Goal: Task Accomplishment & Management: Manage account settings

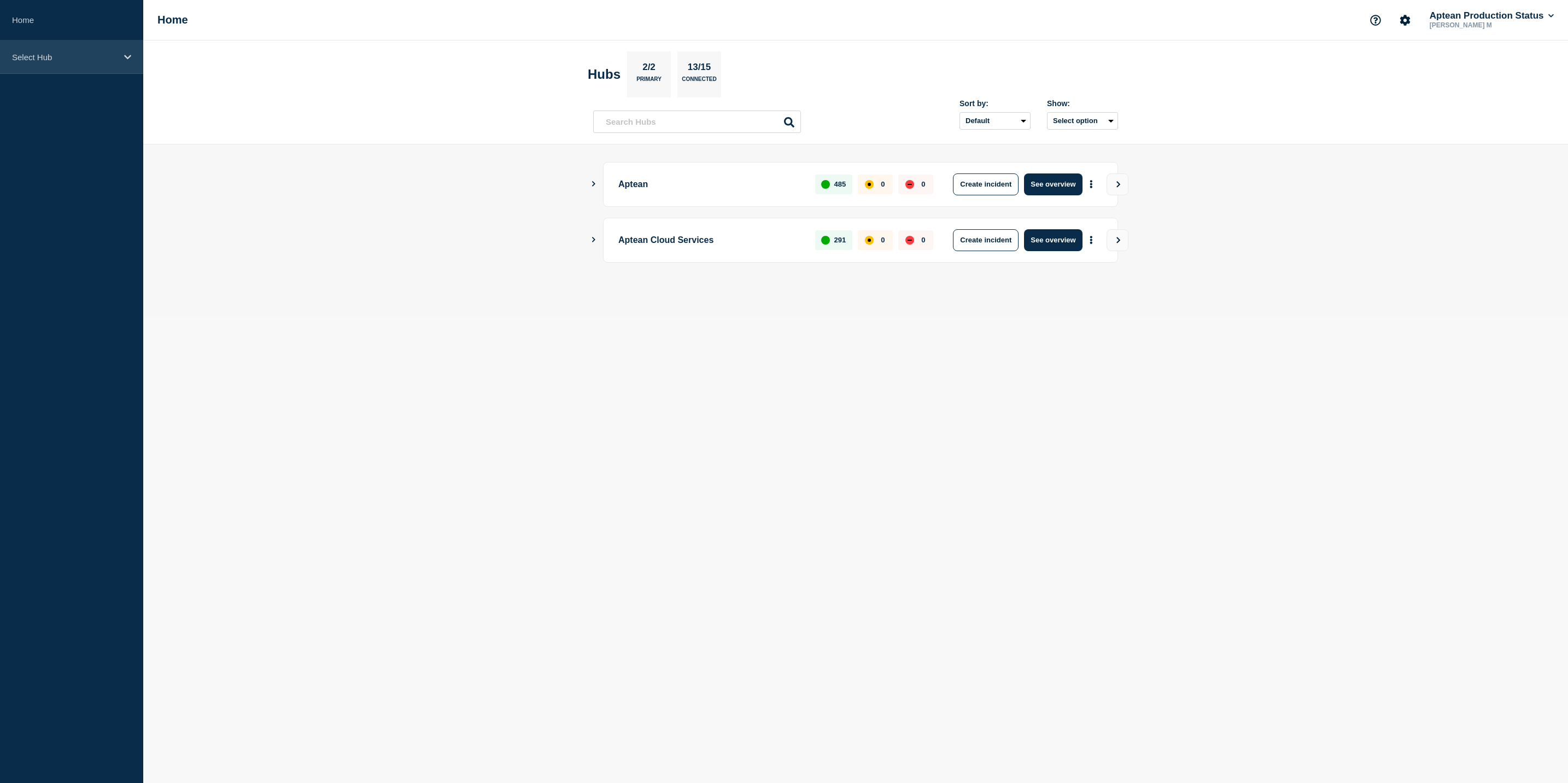
click at [99, 66] on div "Select Hub" at bounding box center [71, 57] width 144 height 34
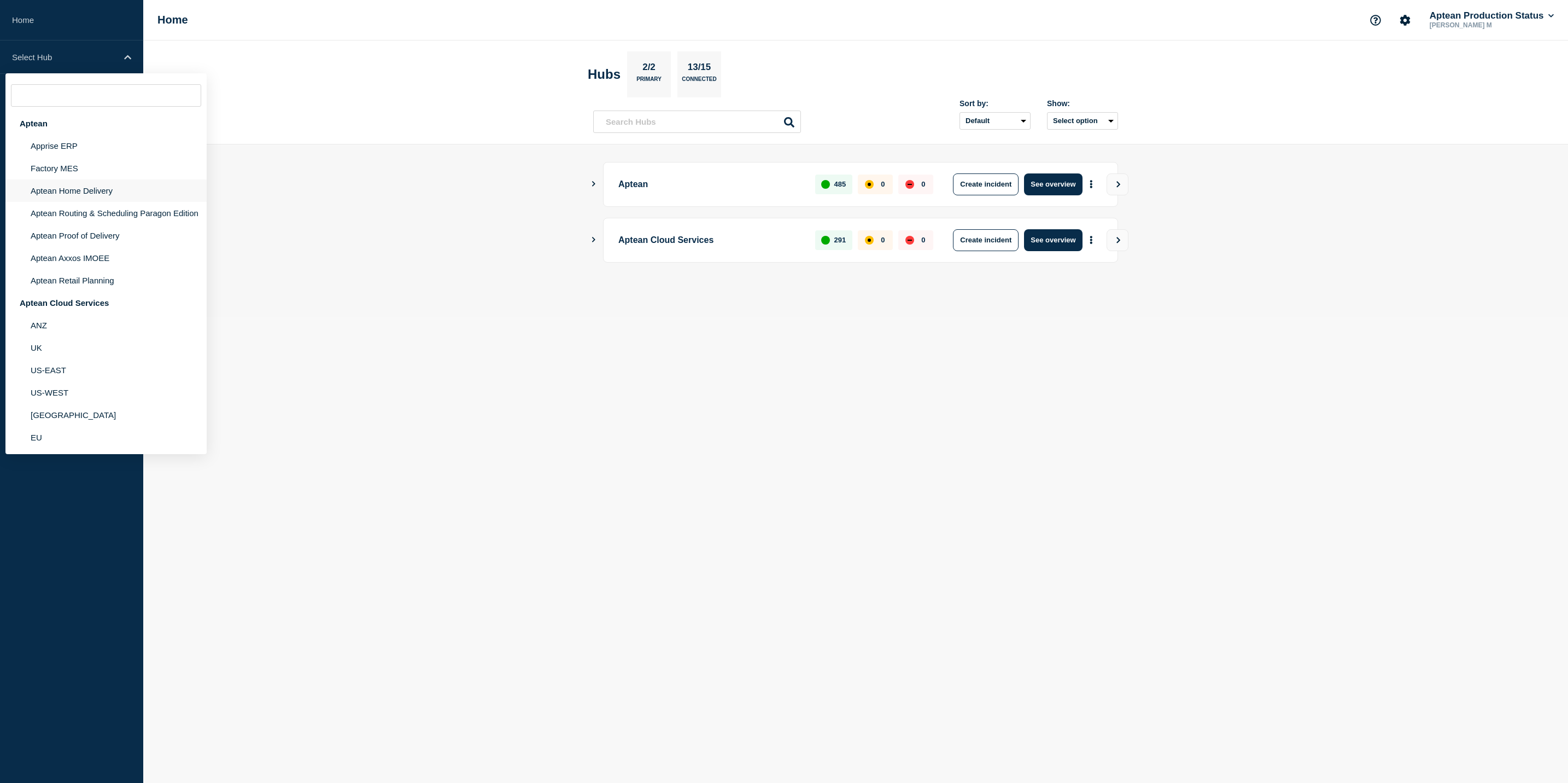
click at [116, 194] on li "Aptean Home Delivery" at bounding box center [106, 190] width 201 height 22
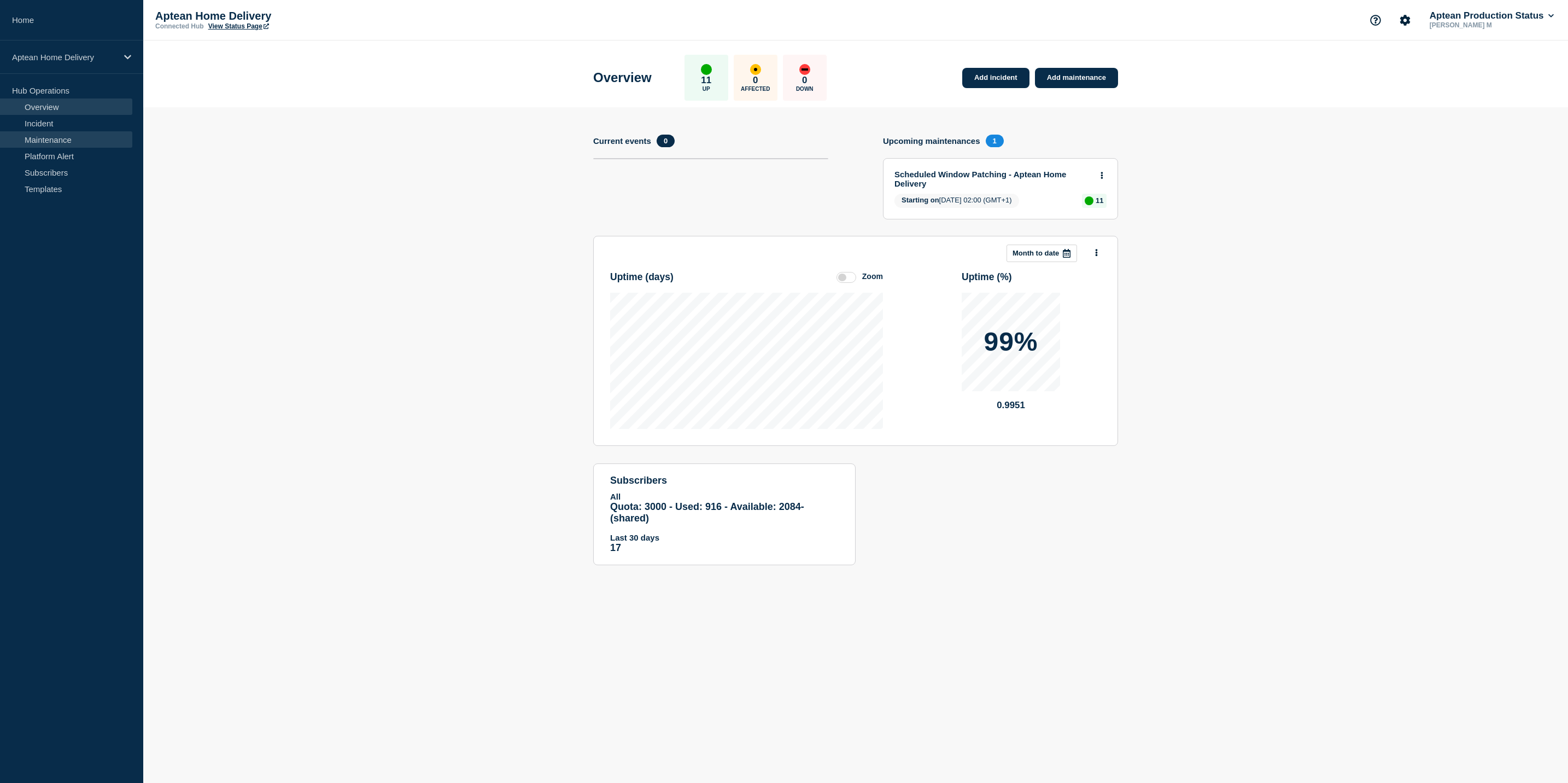
click at [86, 136] on link "Maintenance" at bounding box center [66, 139] width 132 height 16
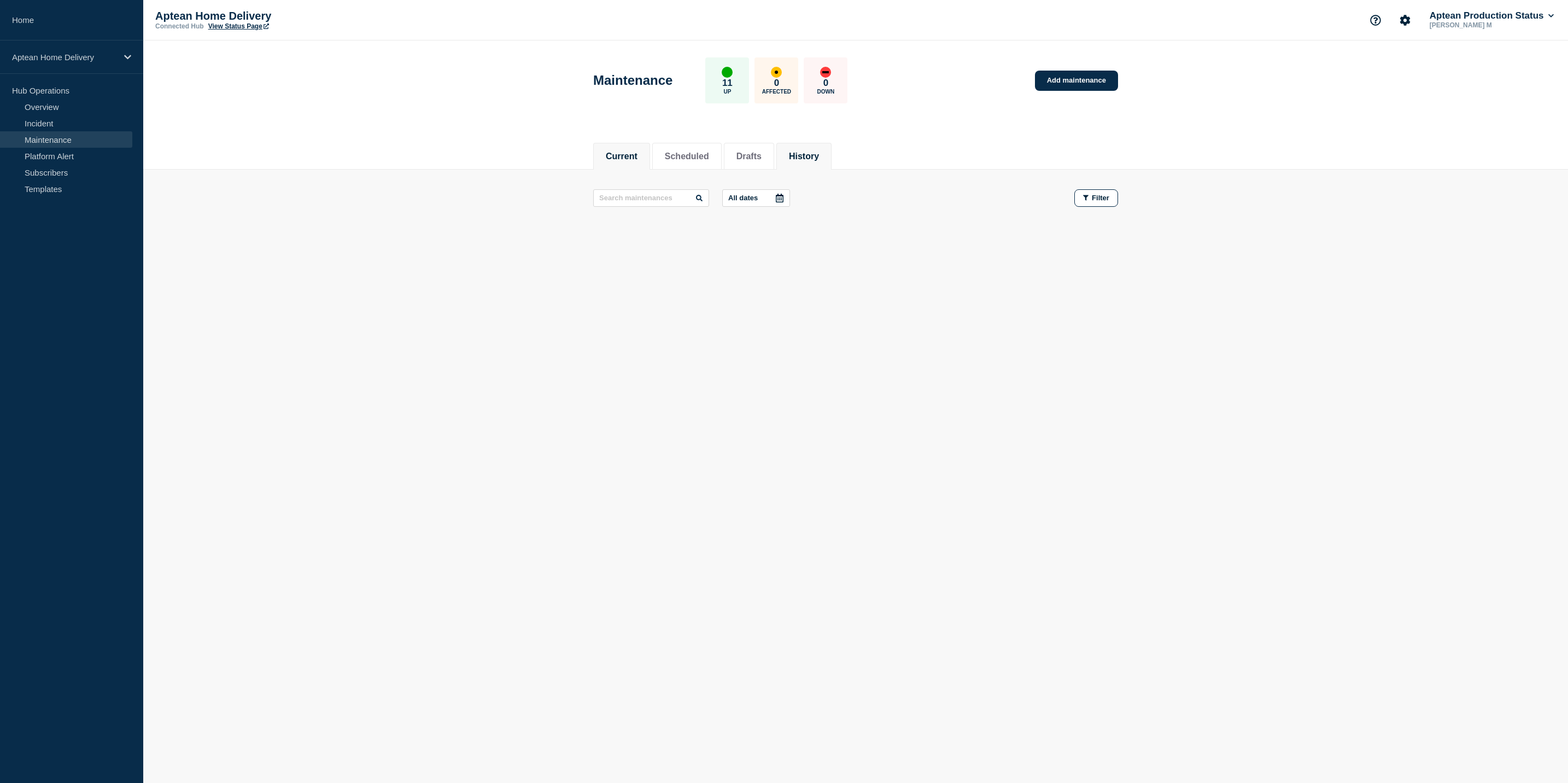
click at [819, 153] on button "History" at bounding box center [804, 156] width 30 height 10
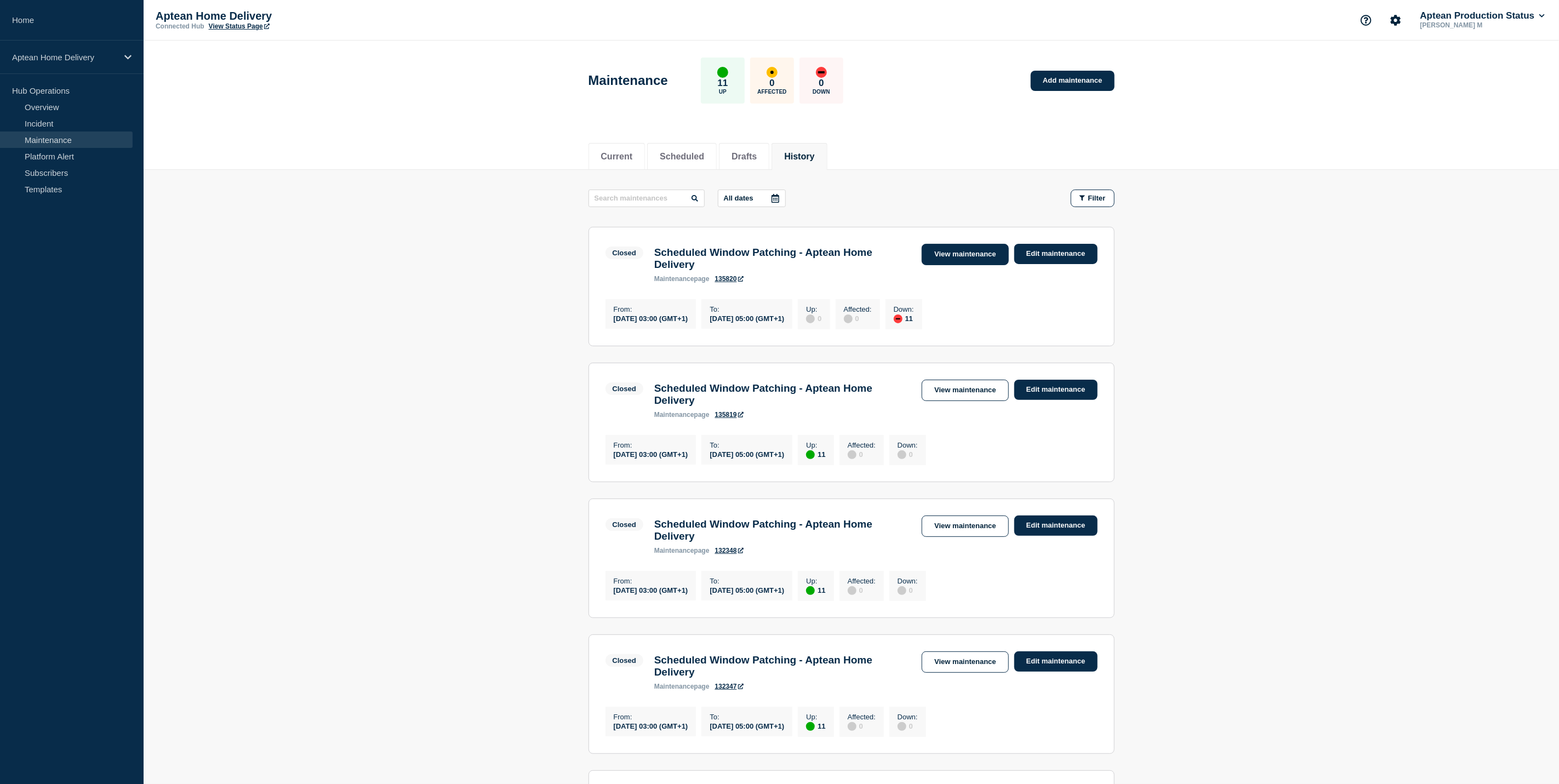
click at [945, 252] on link "View maintenance" at bounding box center [965, 255] width 86 height 21
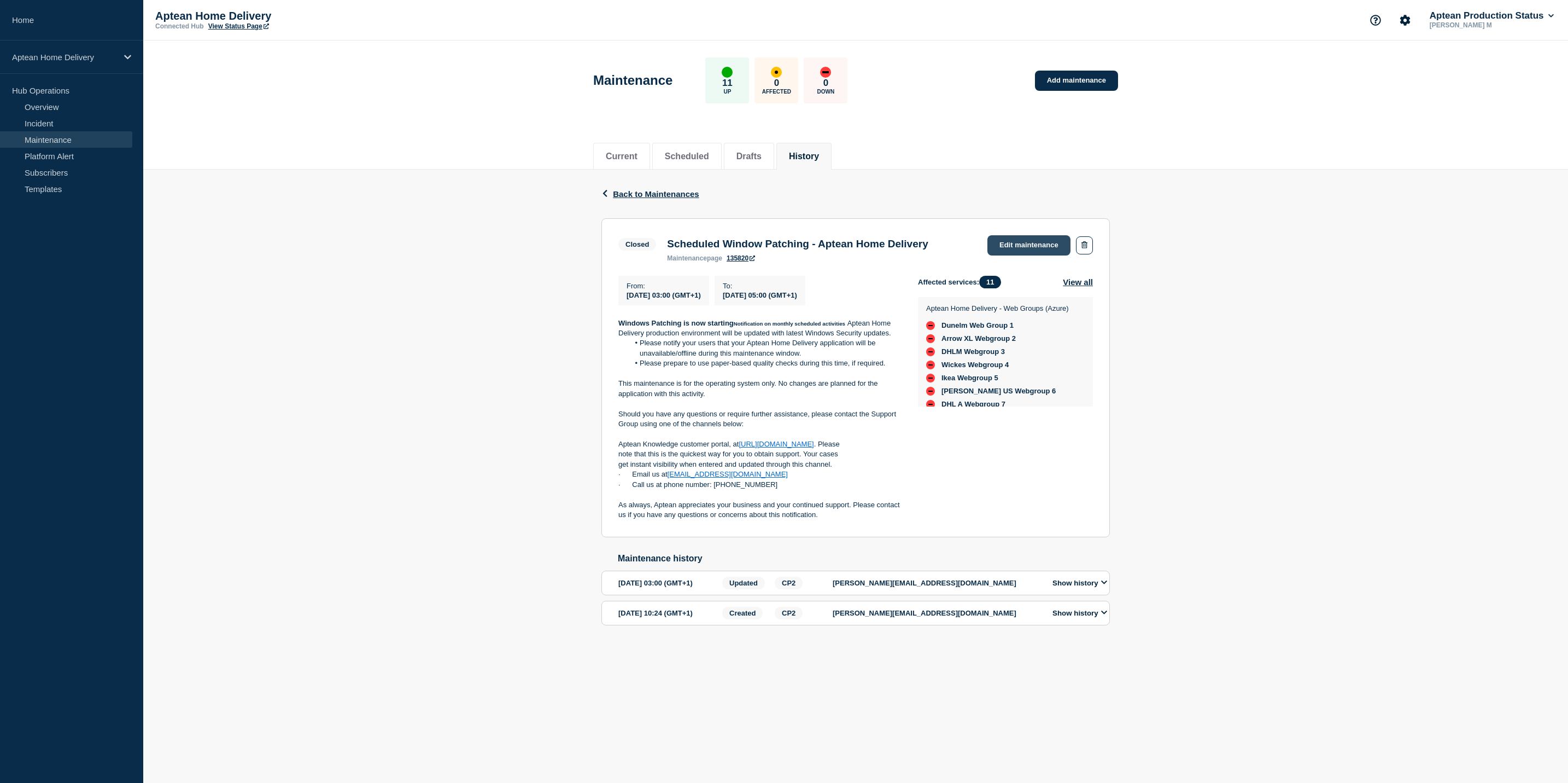
click at [1040, 251] on link "Edit maintenance" at bounding box center [1029, 245] width 83 height 20
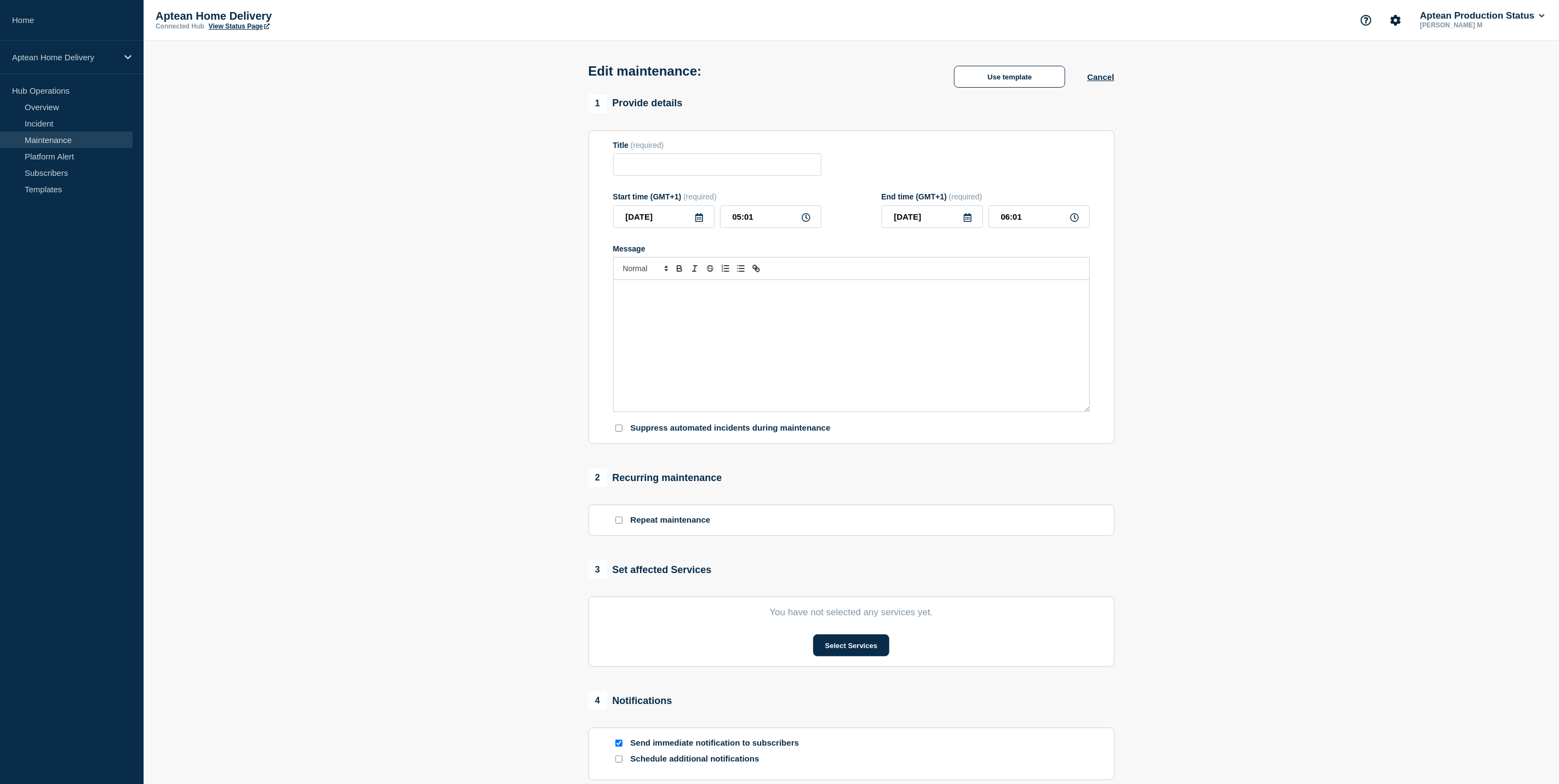
type input "Scheduled Window Patching - Aptean Home Delivery"
type input "03:00"
type input "05:00"
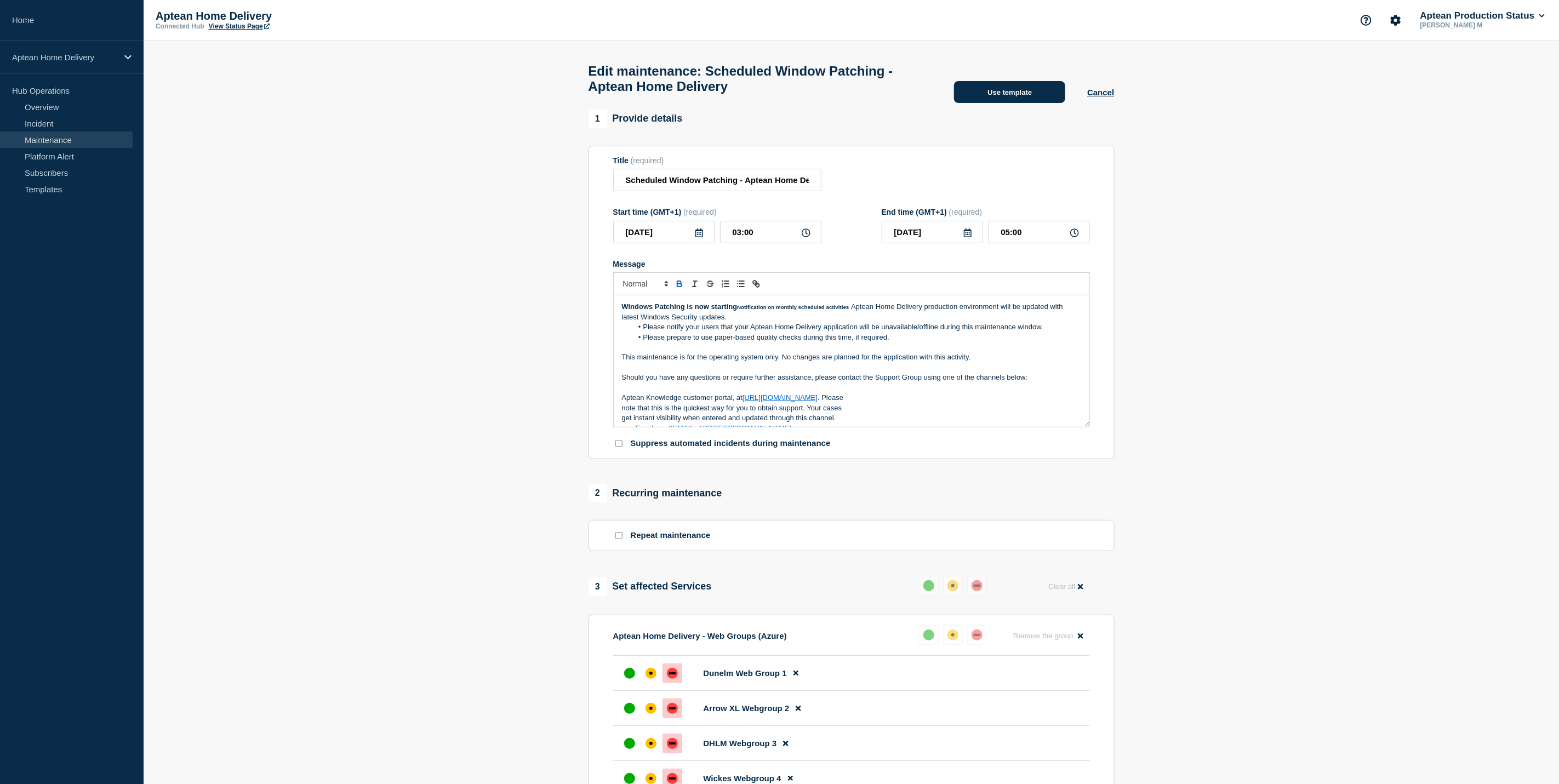
click at [974, 103] on button "Use template" at bounding box center [1010, 92] width 112 height 22
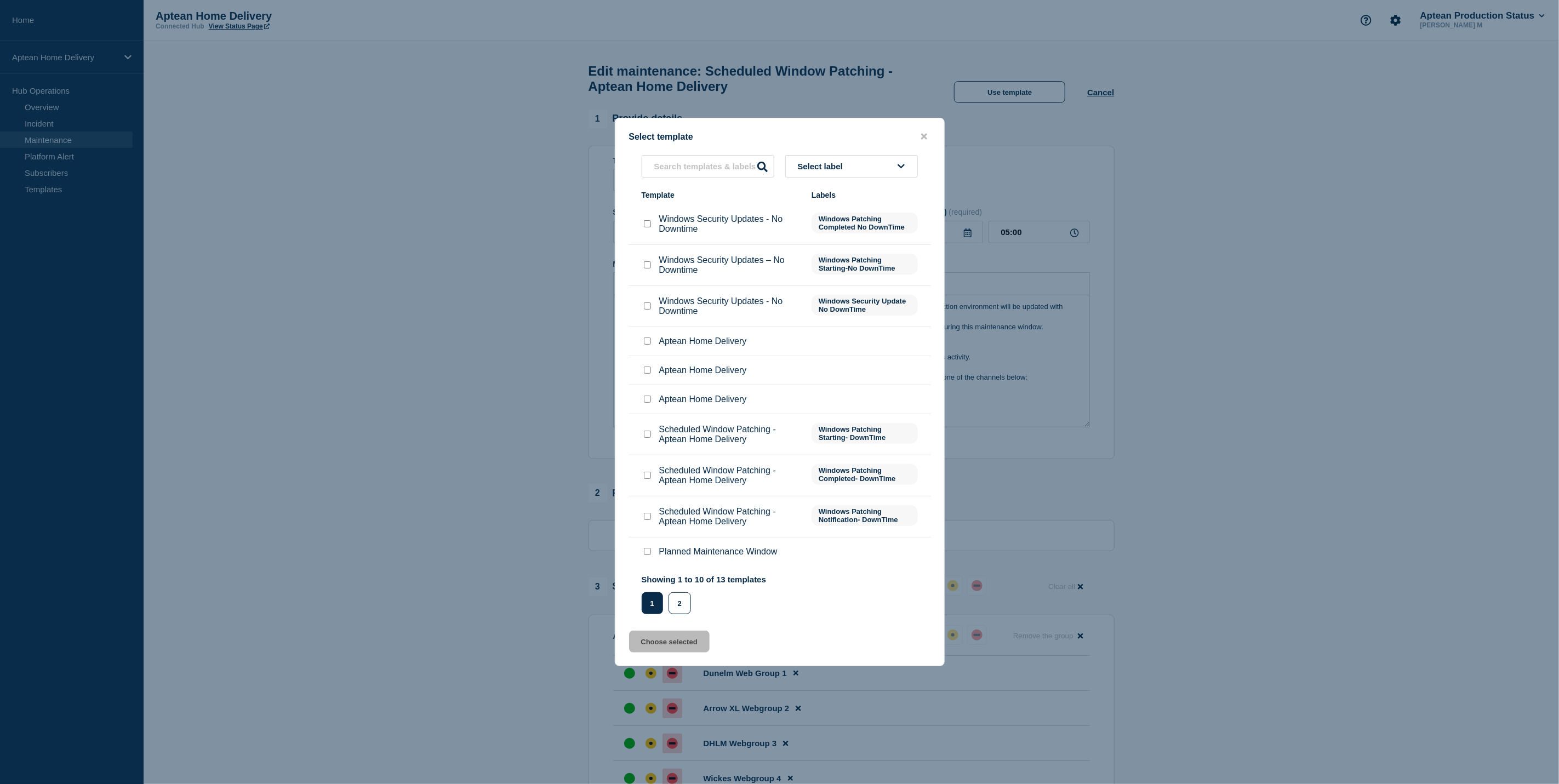
click at [648, 475] on input "Scheduled Window Patching - Aptean Home Delivery checkbox" at bounding box center [648, 475] width 7 height 7
checkbox input "true"
click at [685, 642] on button "Choose selected" at bounding box center [669, 641] width 81 height 22
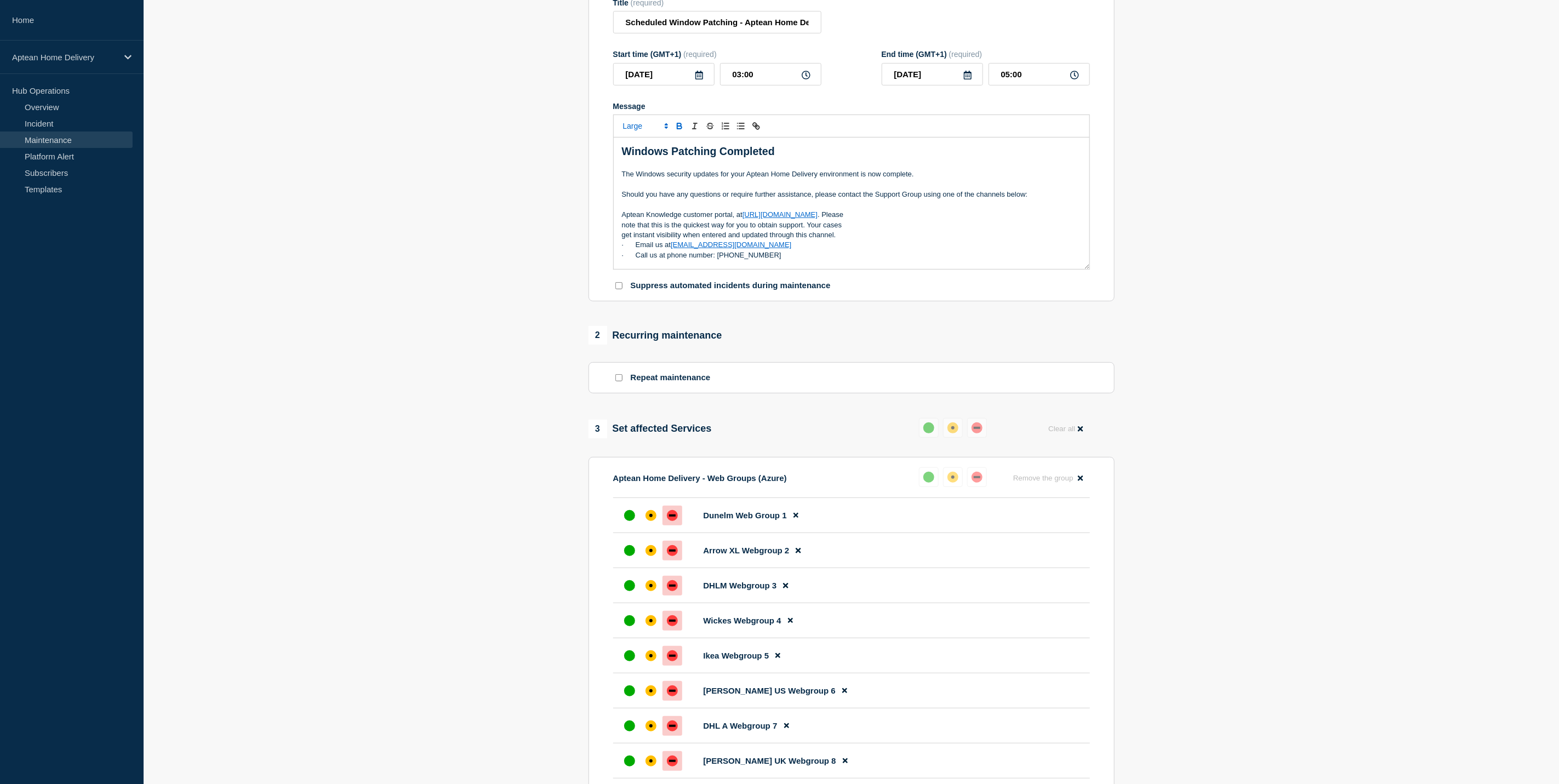
scroll to position [164, 0]
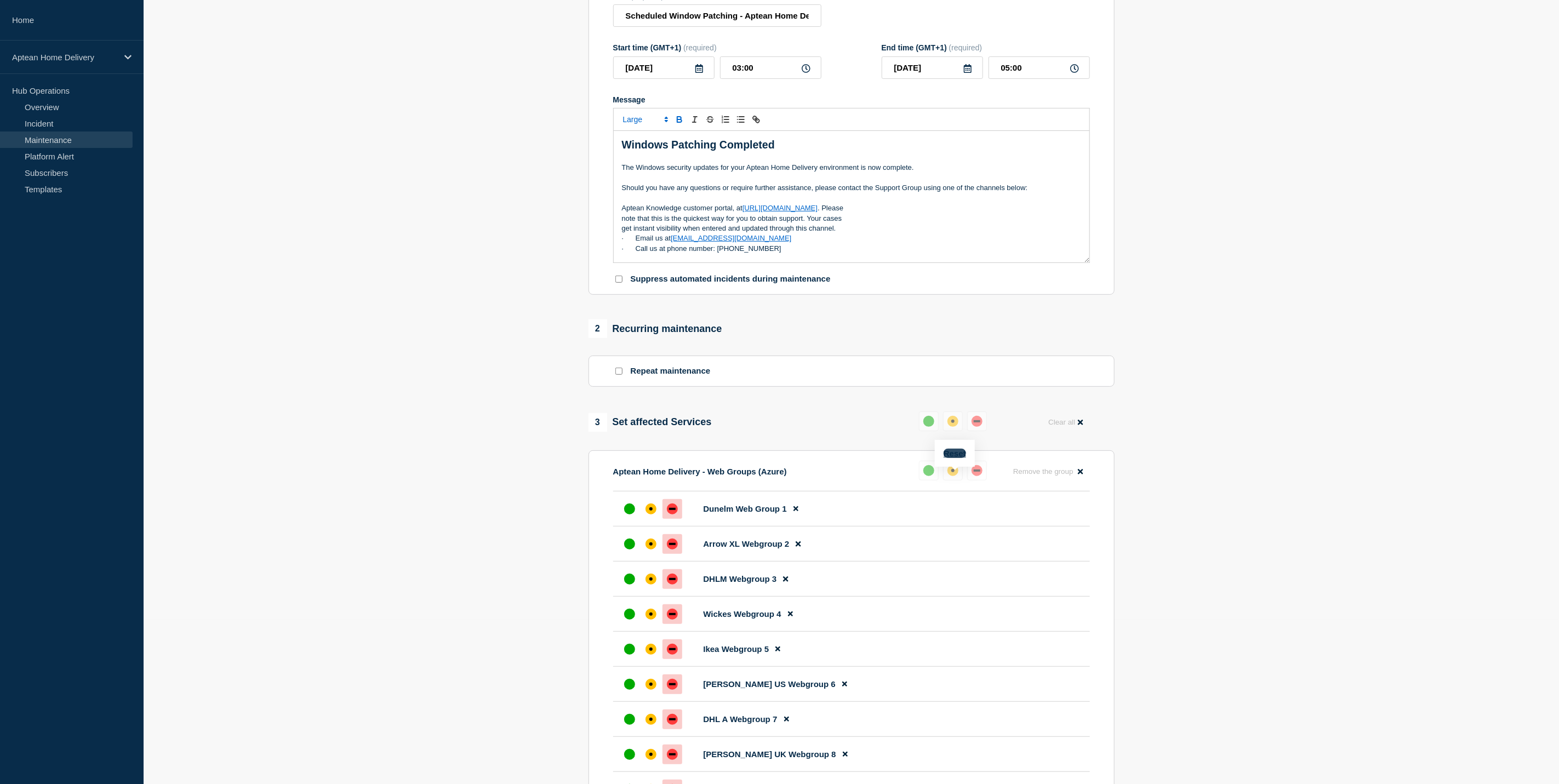
click at [953, 452] on button "Reset" at bounding box center [955, 453] width 22 height 9
click at [935, 476] on div "up" at bounding box center [933, 471] width 11 height 11
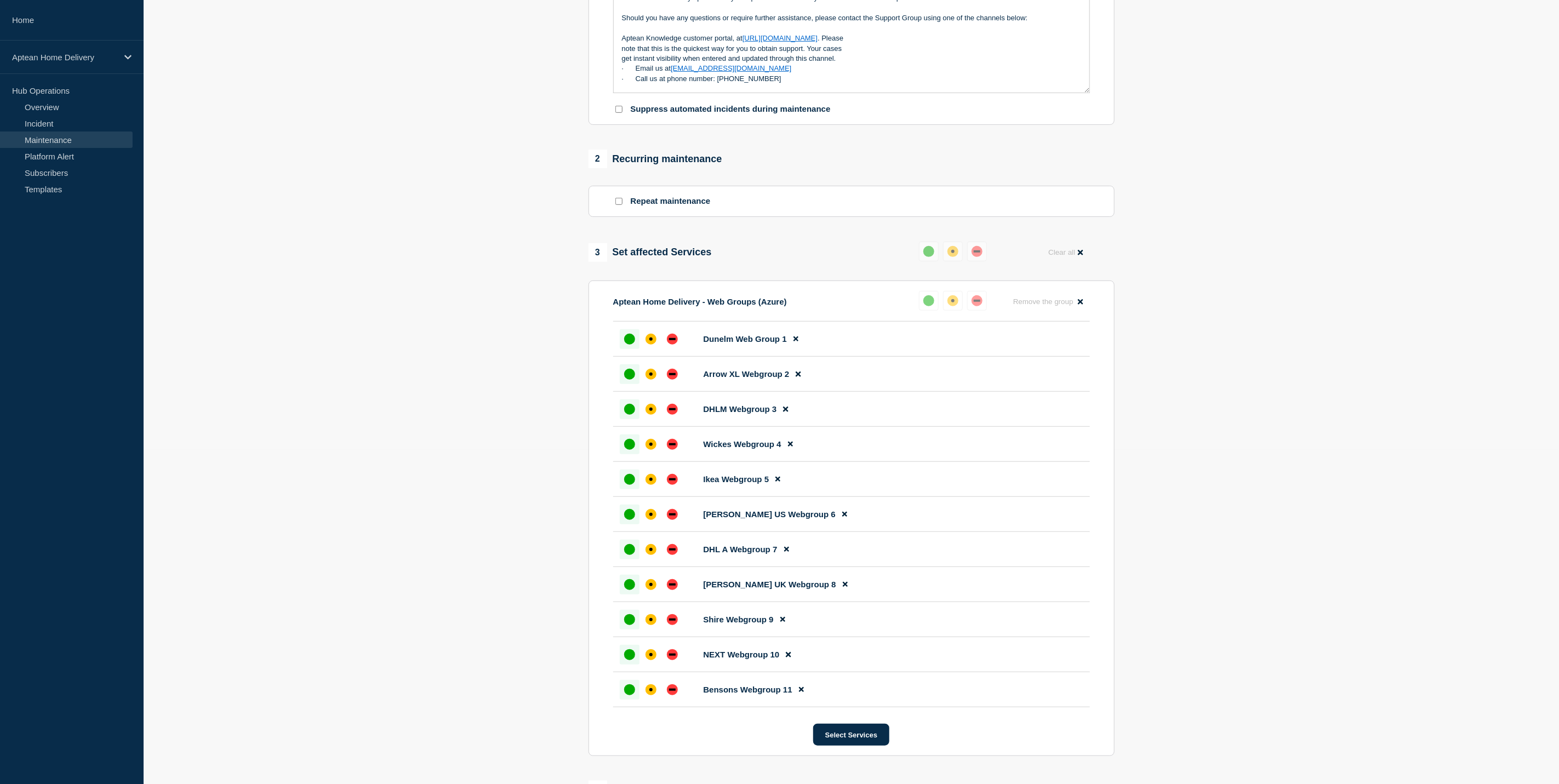
scroll to position [549, 0]
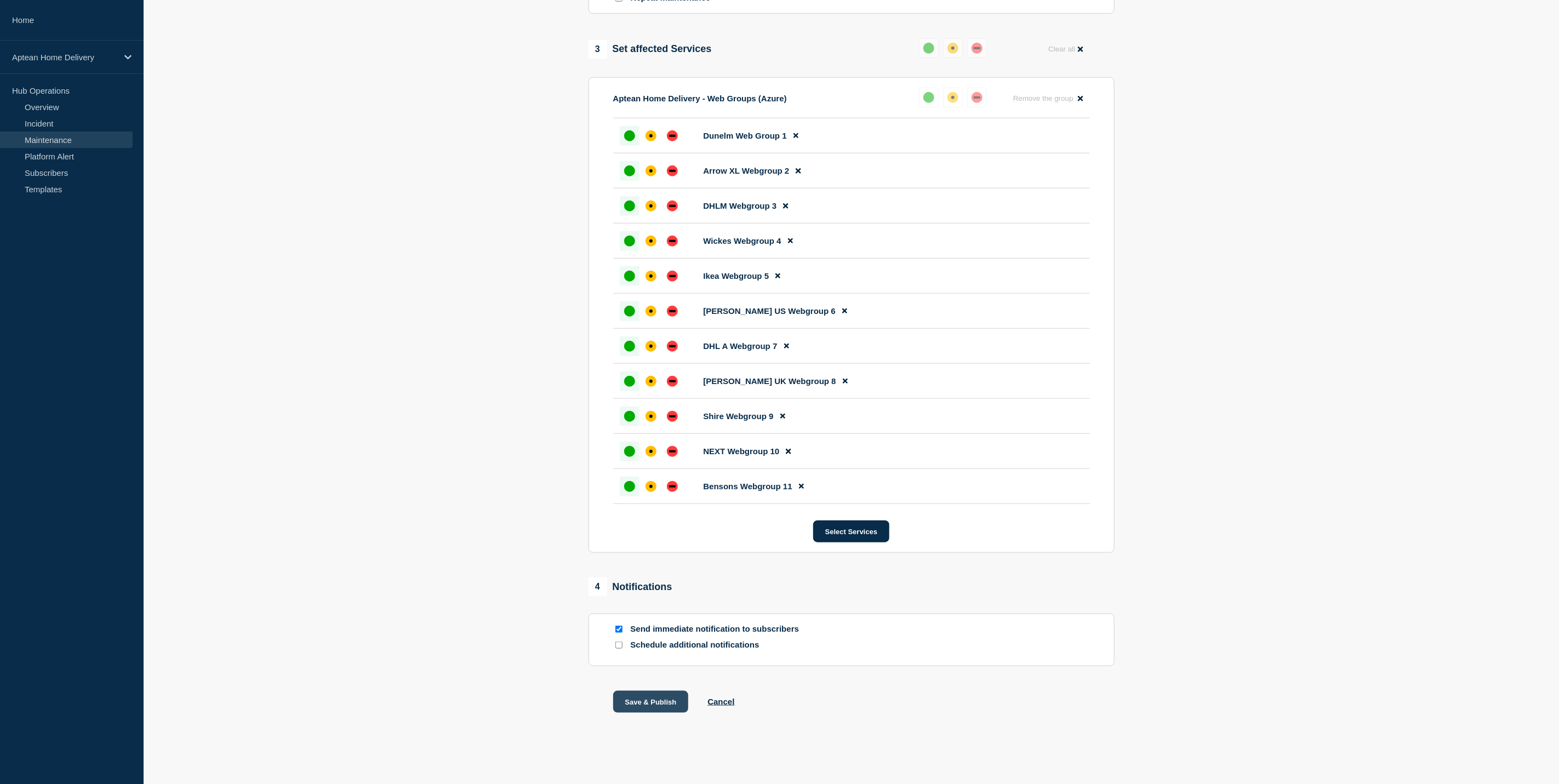
click at [664, 698] on button "Save & Publish" at bounding box center [651, 701] width 76 height 22
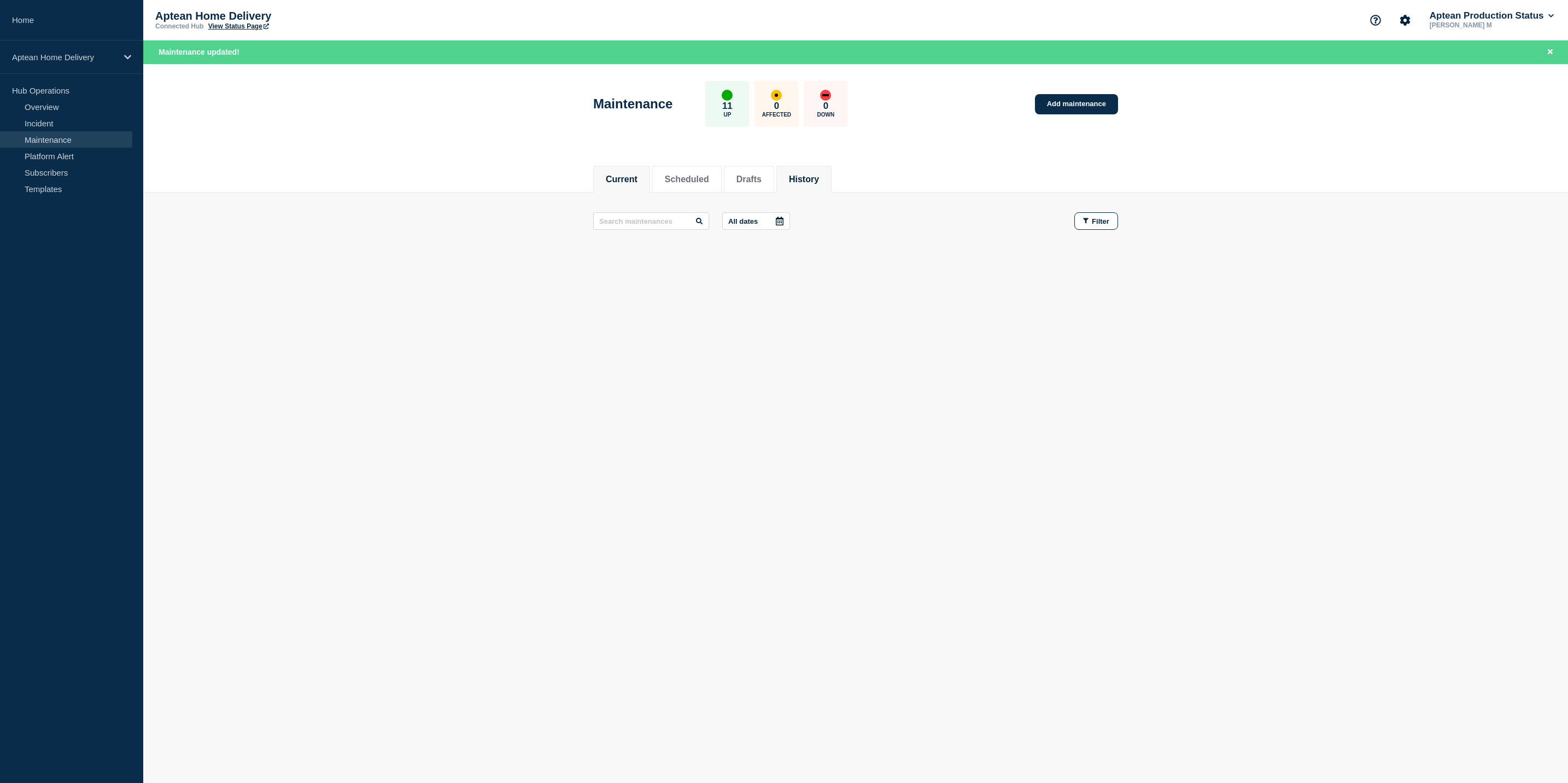
click at [824, 186] on li "History" at bounding box center [804, 179] width 55 height 27
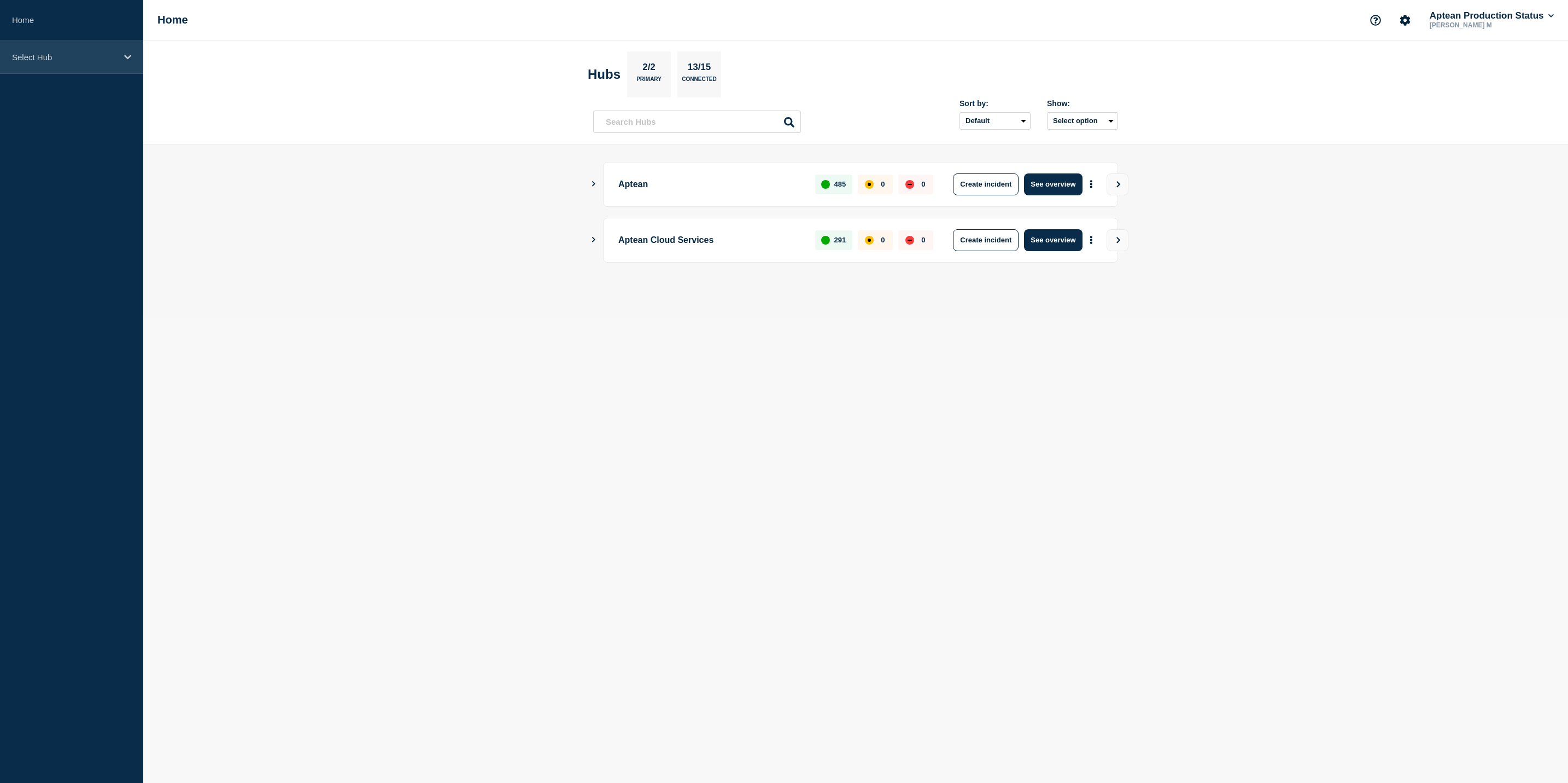
click at [53, 55] on p "Select Hub" at bounding box center [64, 57] width 105 height 9
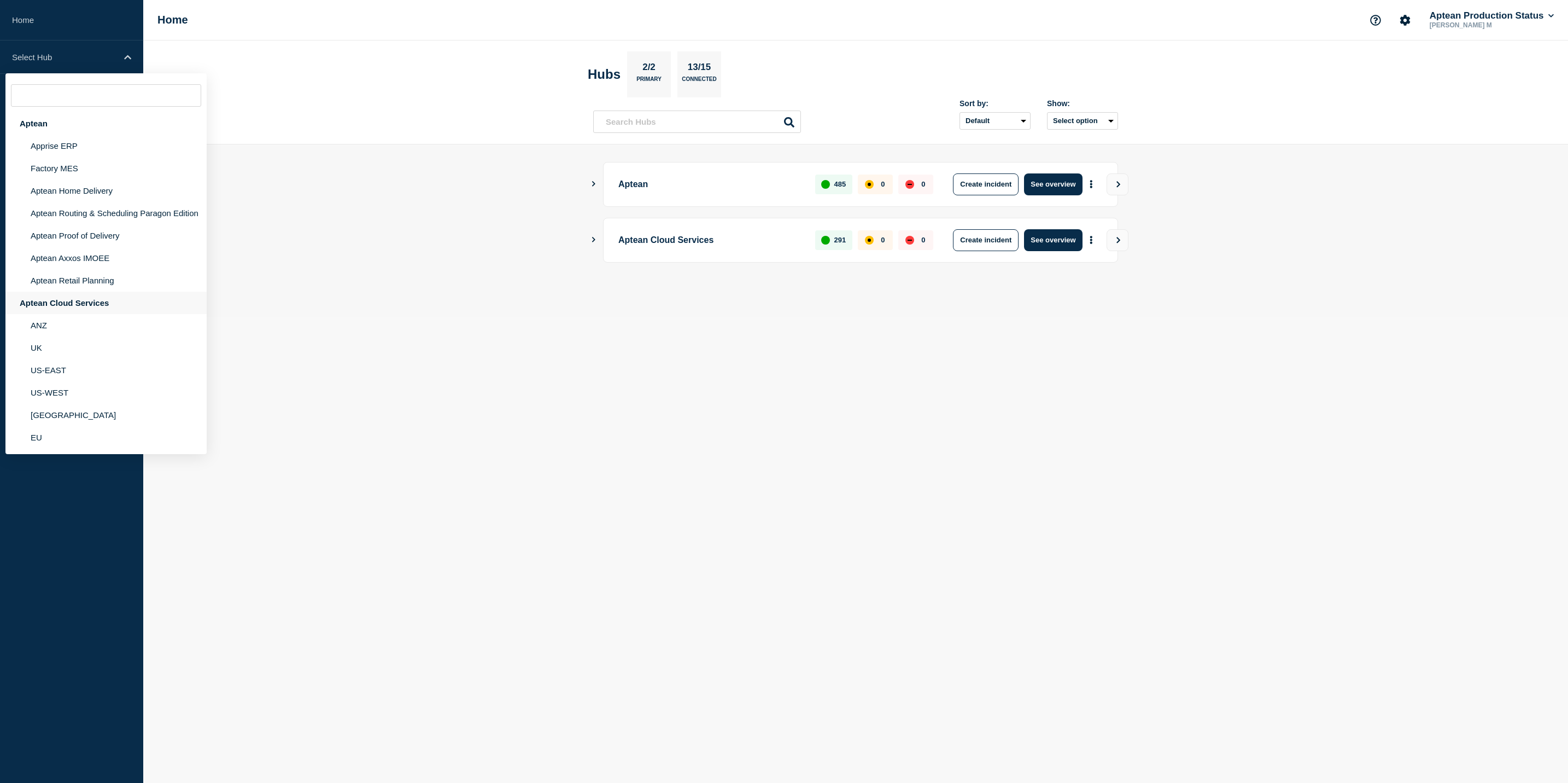
click at [88, 297] on div "Aptean Cloud Services" at bounding box center [106, 303] width 201 height 22
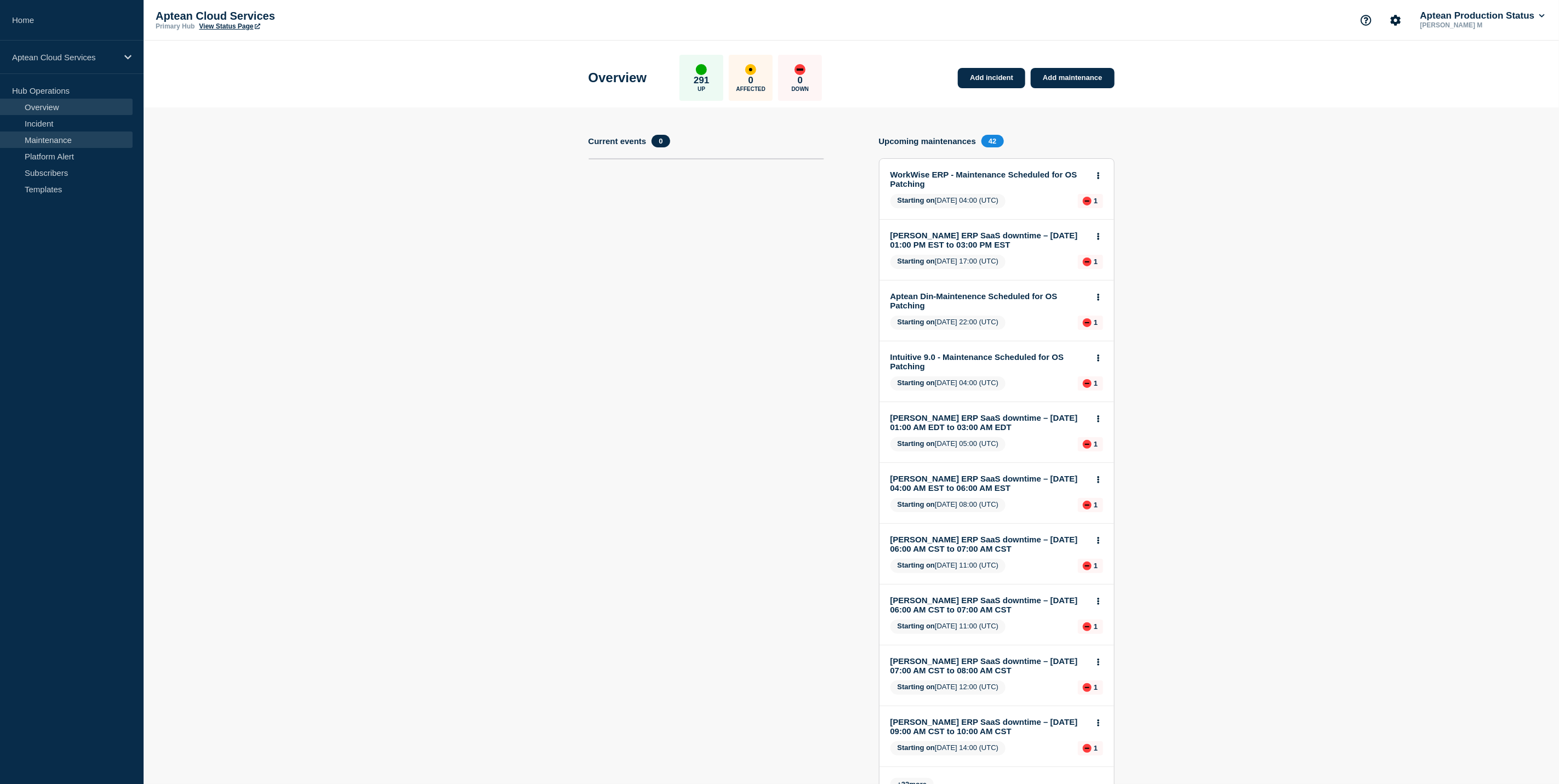
drag, startPoint x: 67, startPoint y: 142, endPoint x: 76, endPoint y: 142, distance: 9.0
click at [67, 142] on link "Maintenance" at bounding box center [66, 139] width 133 height 16
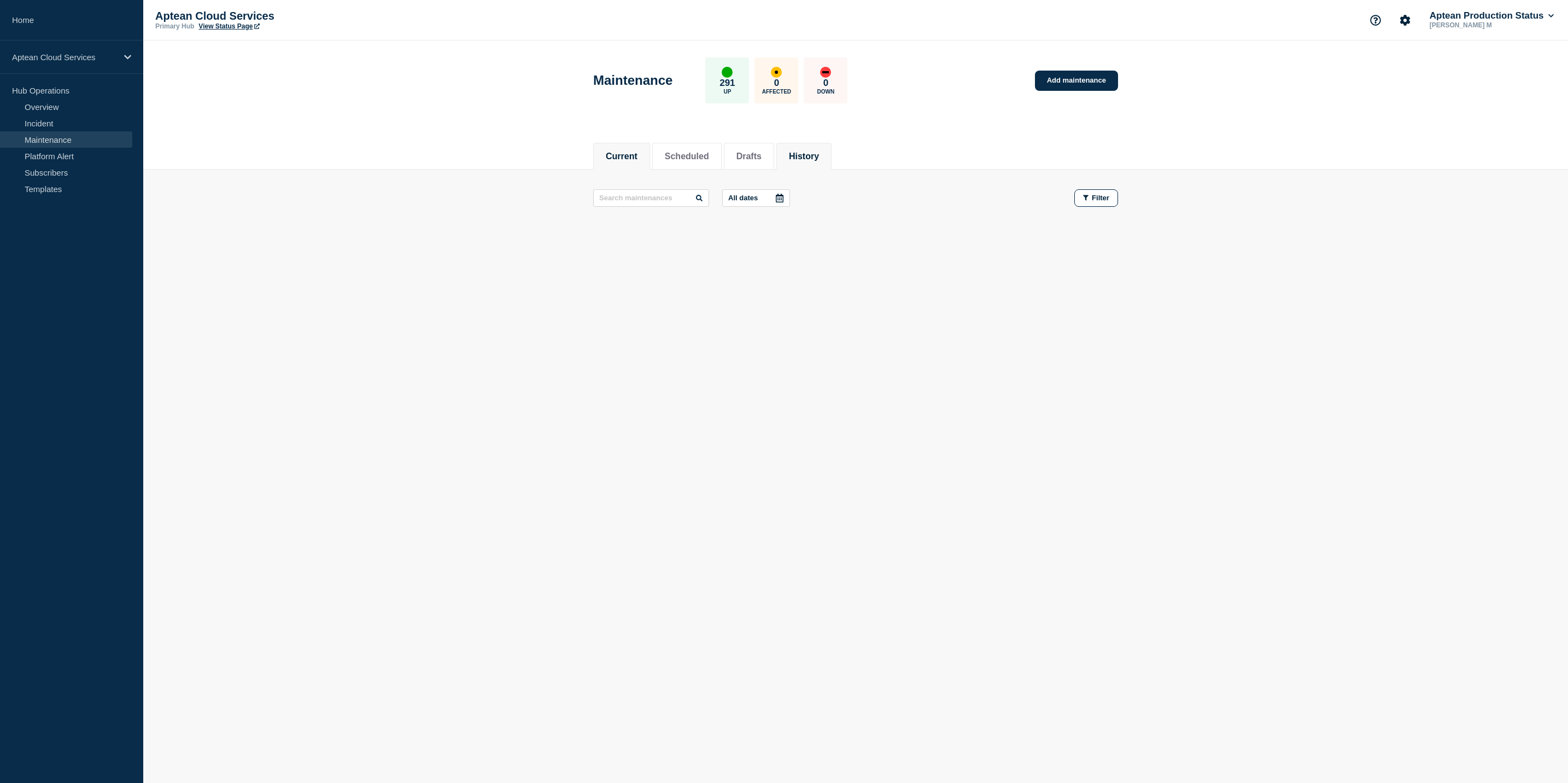
click at [818, 151] on button "History" at bounding box center [804, 156] width 30 height 10
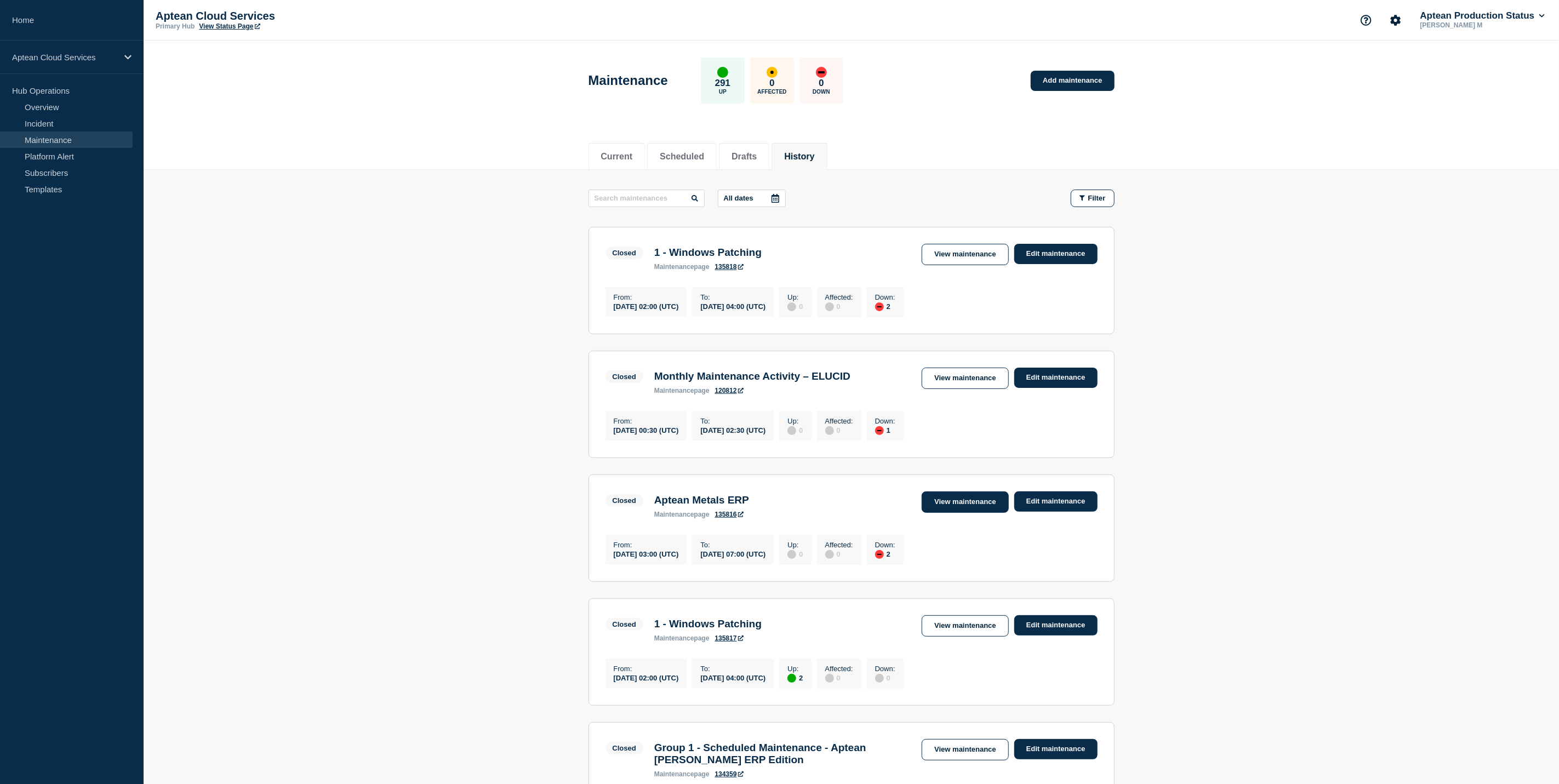
click at [982, 513] on link "View maintenance" at bounding box center [965, 502] width 86 height 21
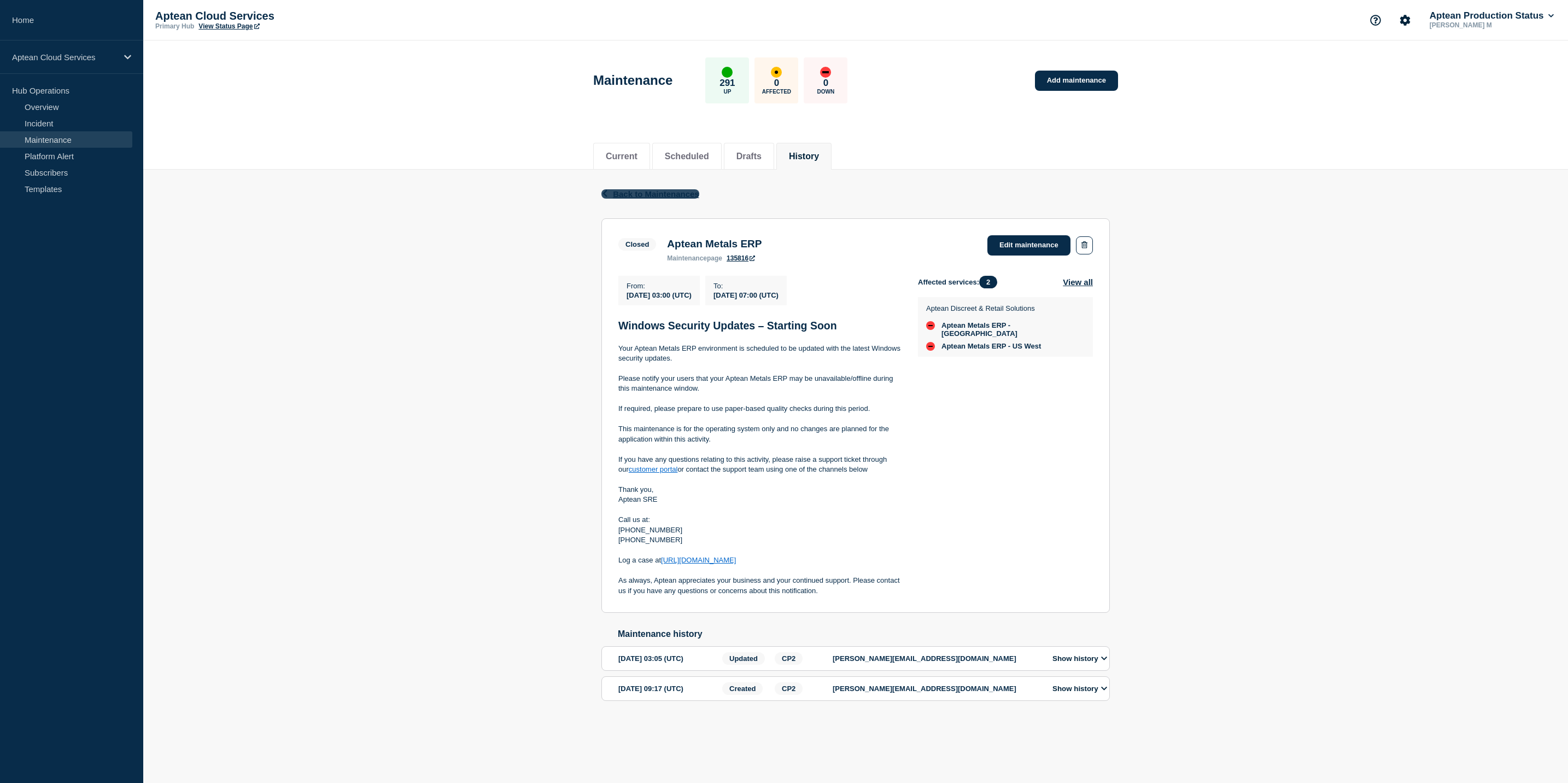
click at [625, 192] on span "Back to Maintenances" at bounding box center [656, 193] width 86 height 9
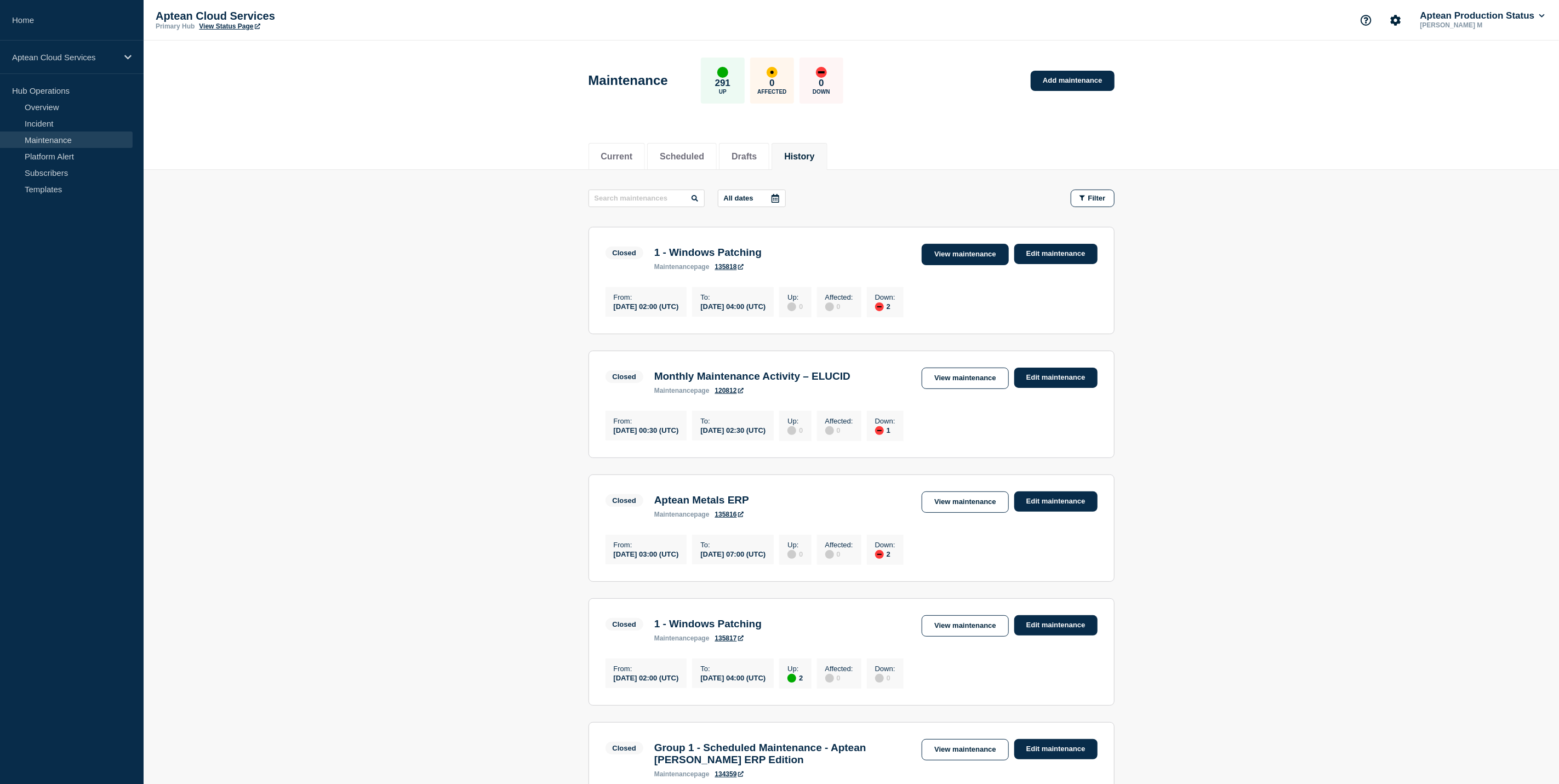
click at [944, 246] on link "View maintenance" at bounding box center [965, 255] width 86 height 21
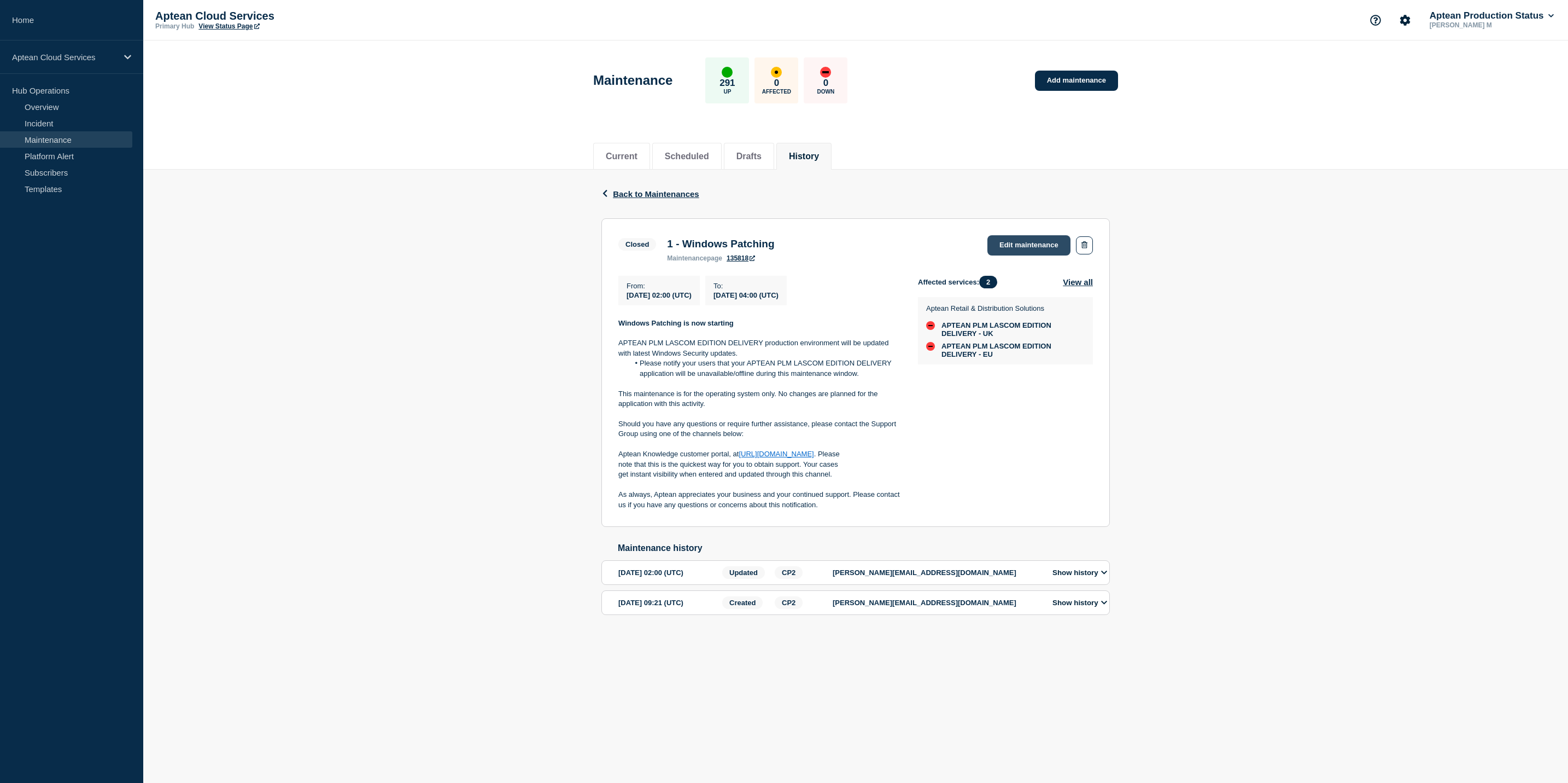
click at [1033, 239] on link "Edit maintenance" at bounding box center [1029, 245] width 83 height 20
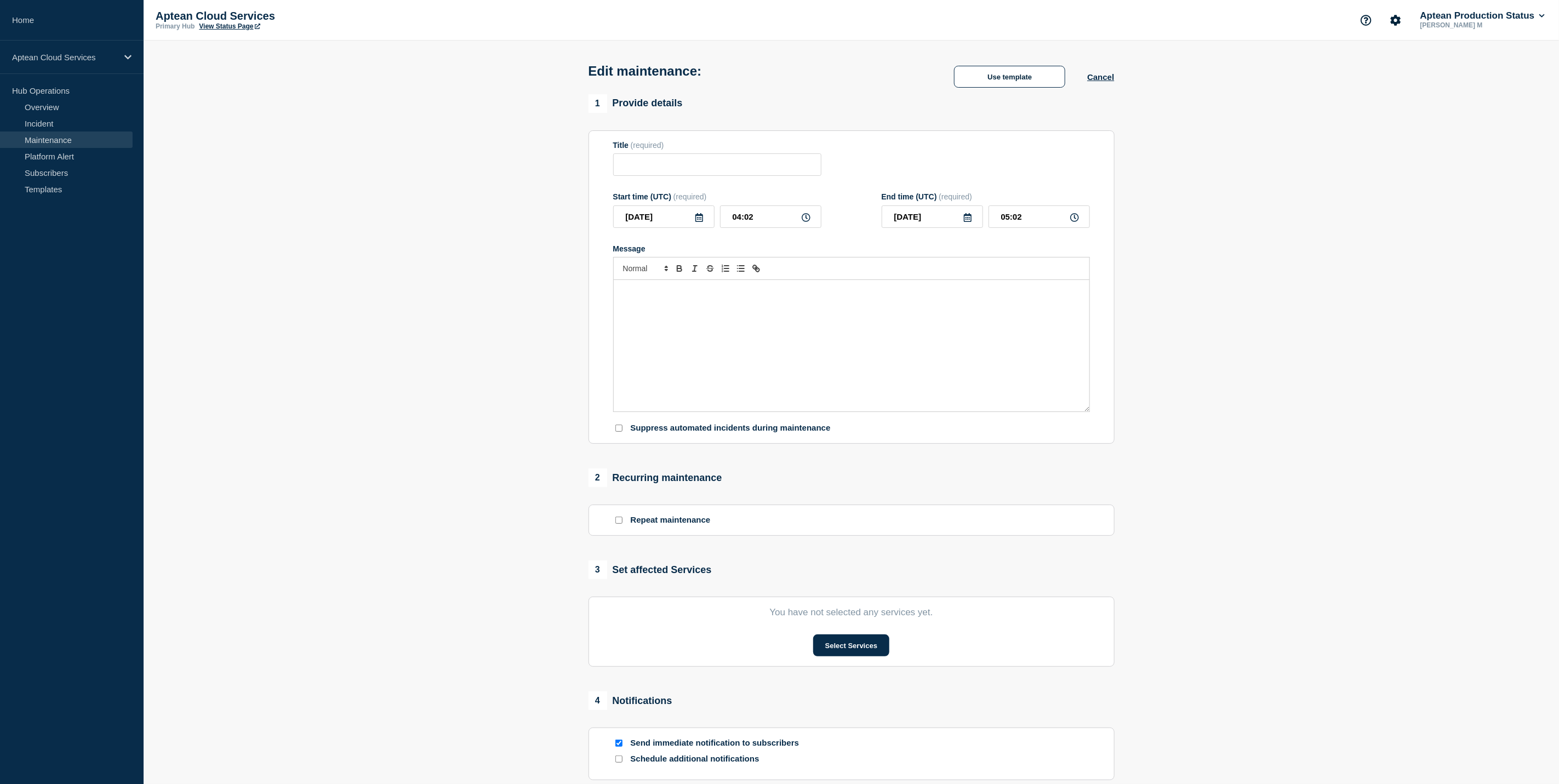
type input "1 - Windows Patching"
type input "02:00"
type input "04:00"
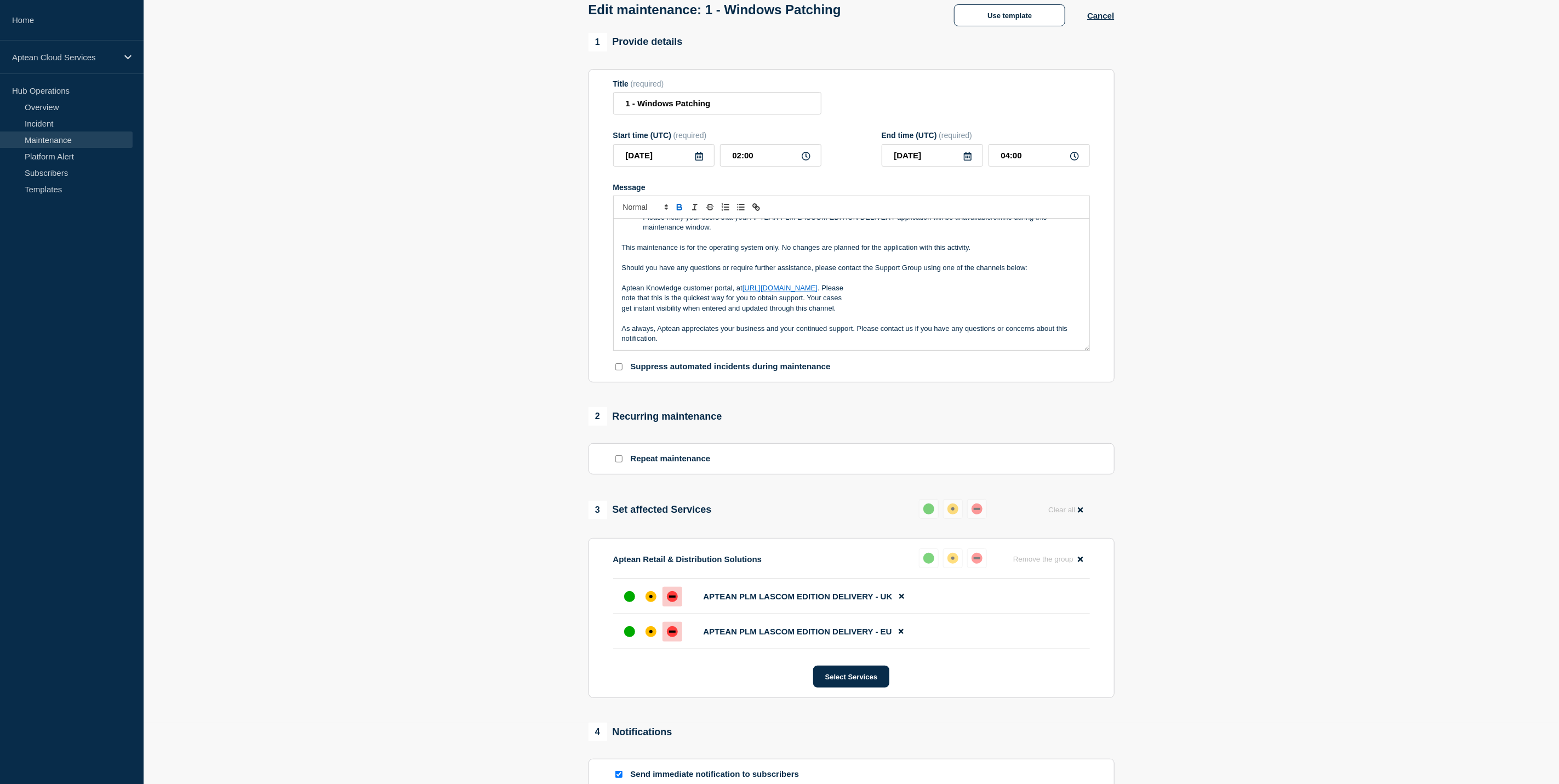
scroll to position [212, 0]
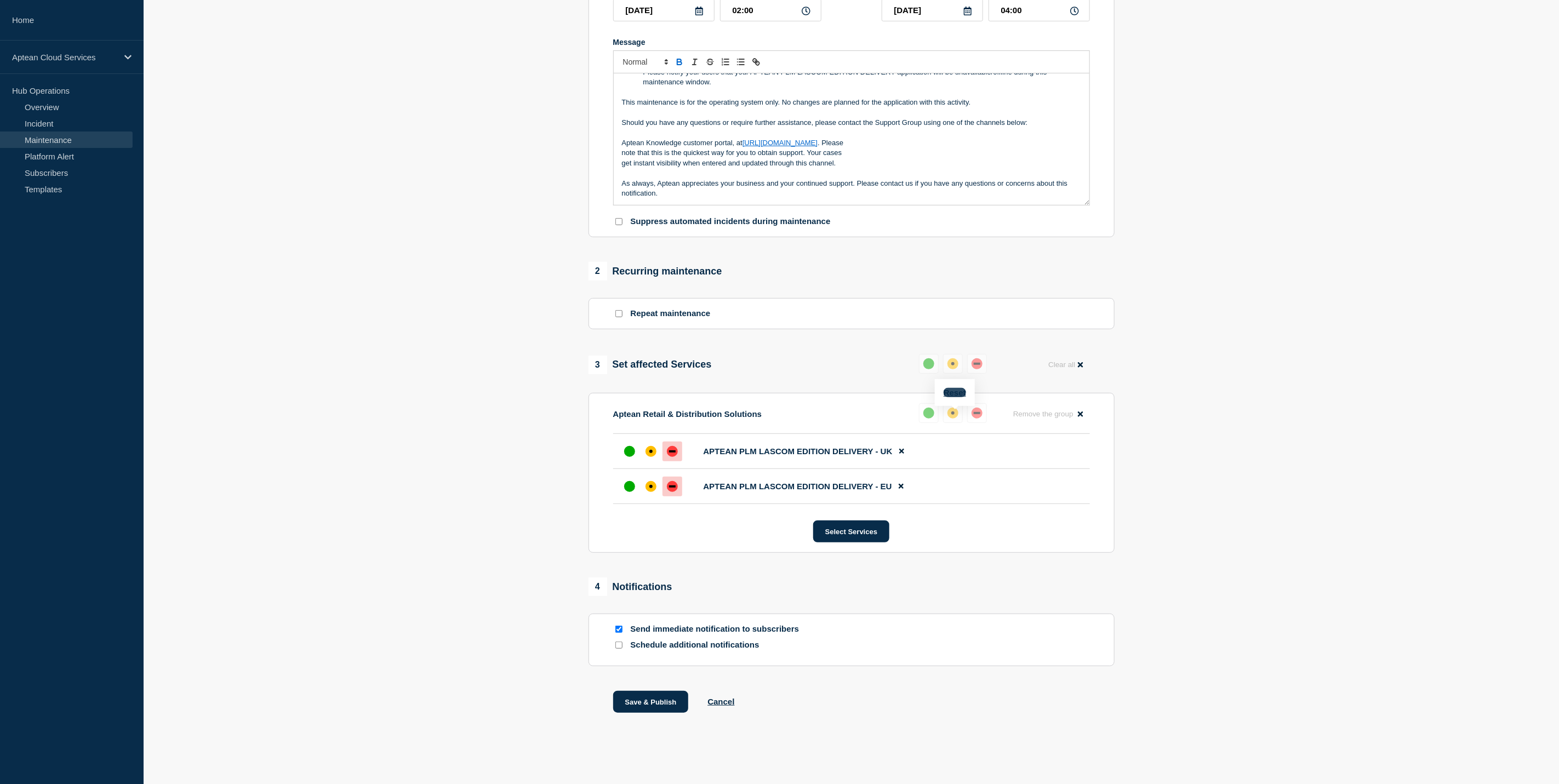
click at [954, 388] on button "Reset" at bounding box center [955, 392] width 22 height 9
click at [936, 412] on div "up" at bounding box center [933, 413] width 11 height 11
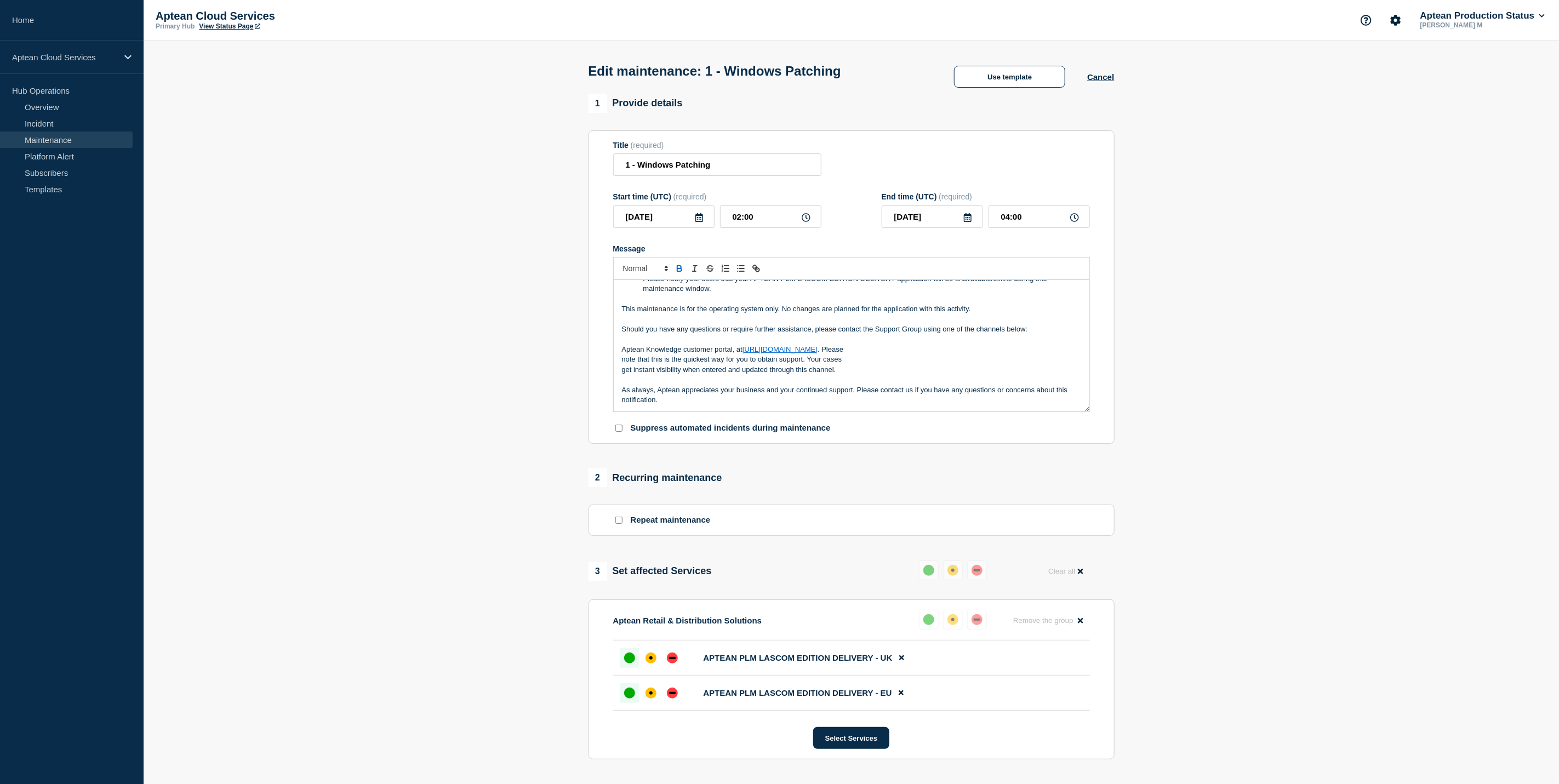
scroll to position [0, 0]
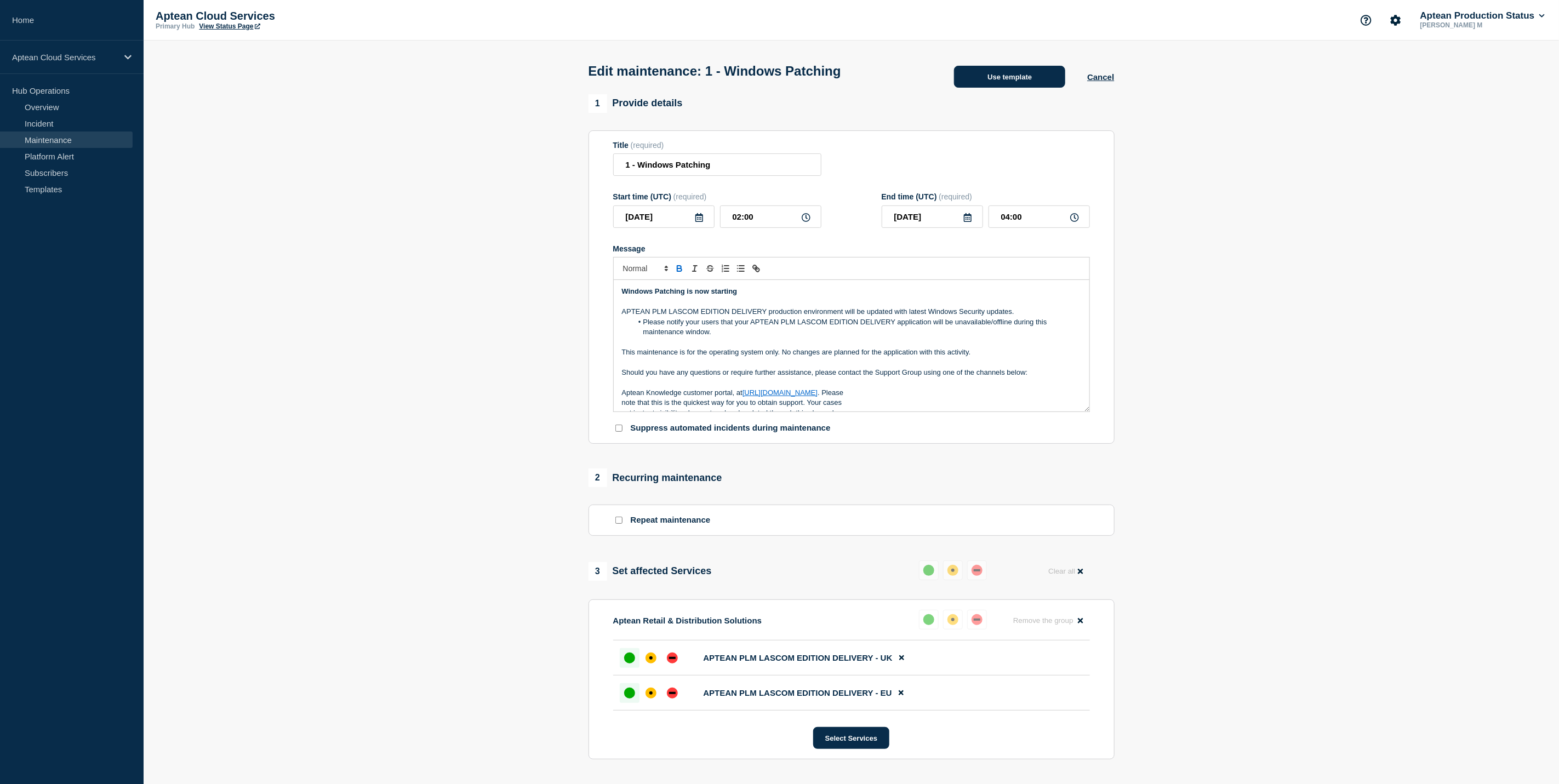
click at [968, 84] on button "Use template" at bounding box center [1010, 76] width 112 height 22
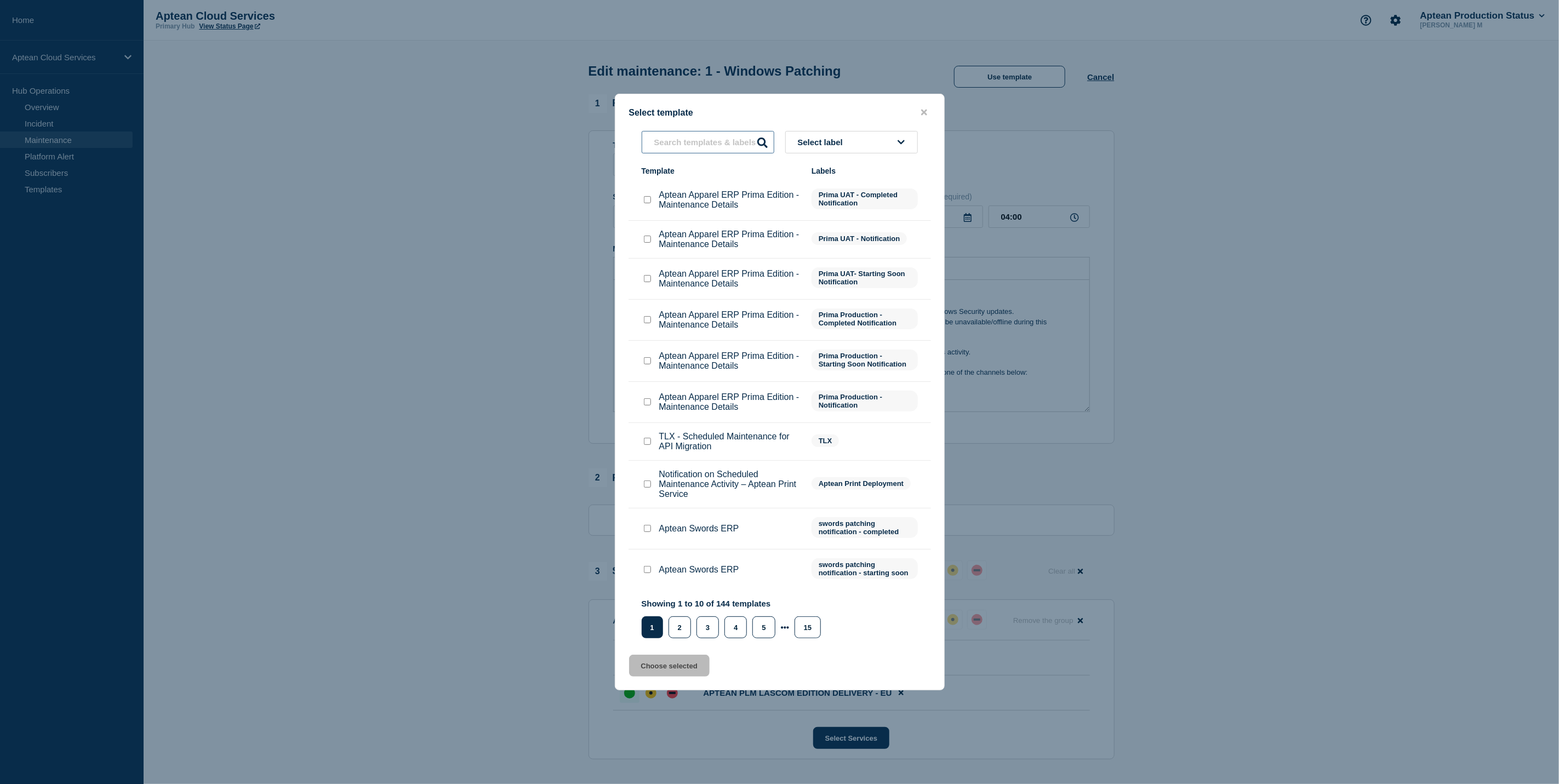
click at [710, 147] on input "text" at bounding box center [708, 142] width 133 height 22
type input "lascom"
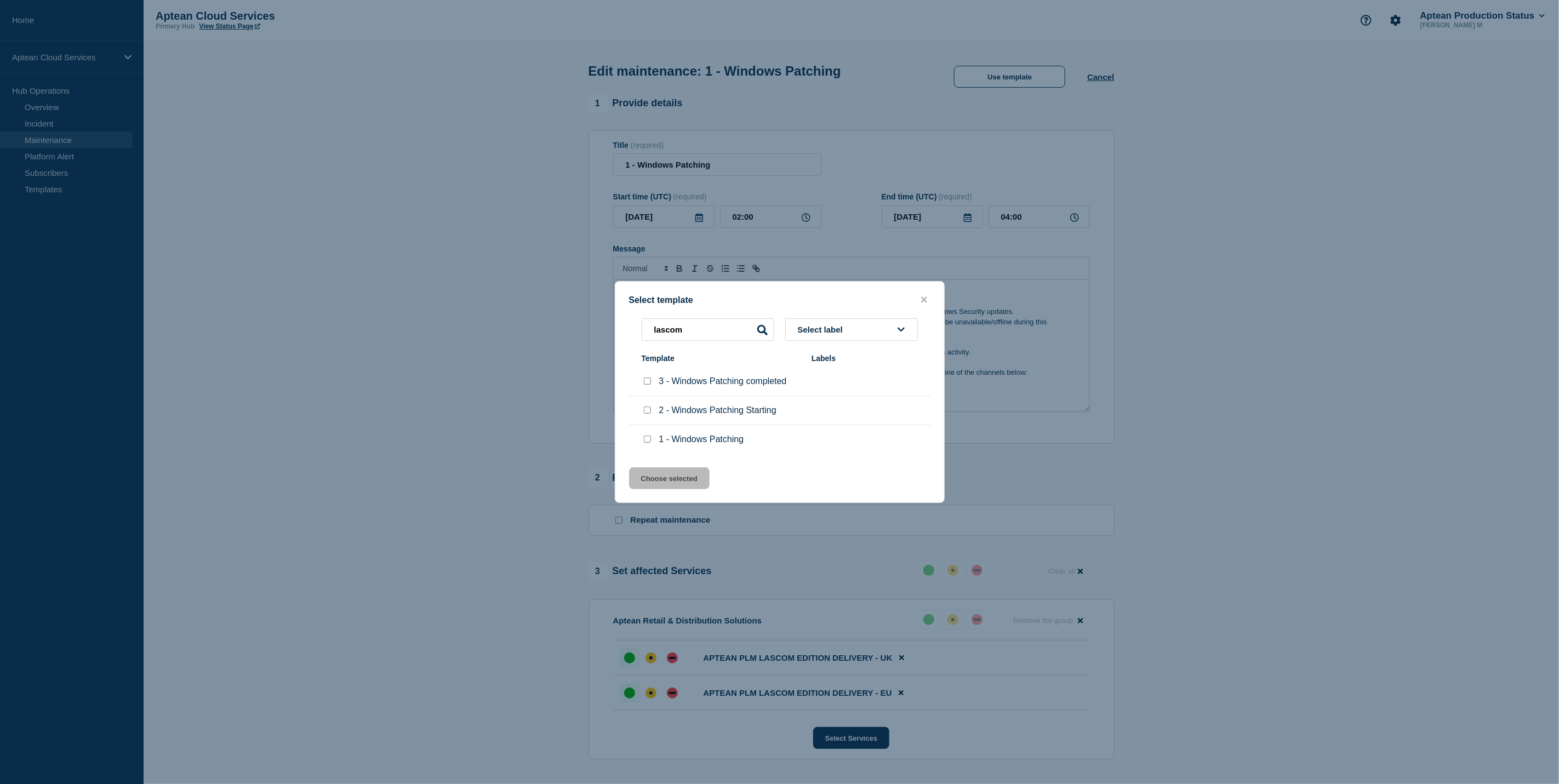
click at [642, 386] on div at bounding box center [648, 381] width 11 height 11
click at [650, 381] on input "3 - Windows Patching completed checkbox" at bounding box center [648, 381] width 7 height 7
checkbox input "true"
click at [677, 484] on button "Choose selected" at bounding box center [669, 478] width 81 height 22
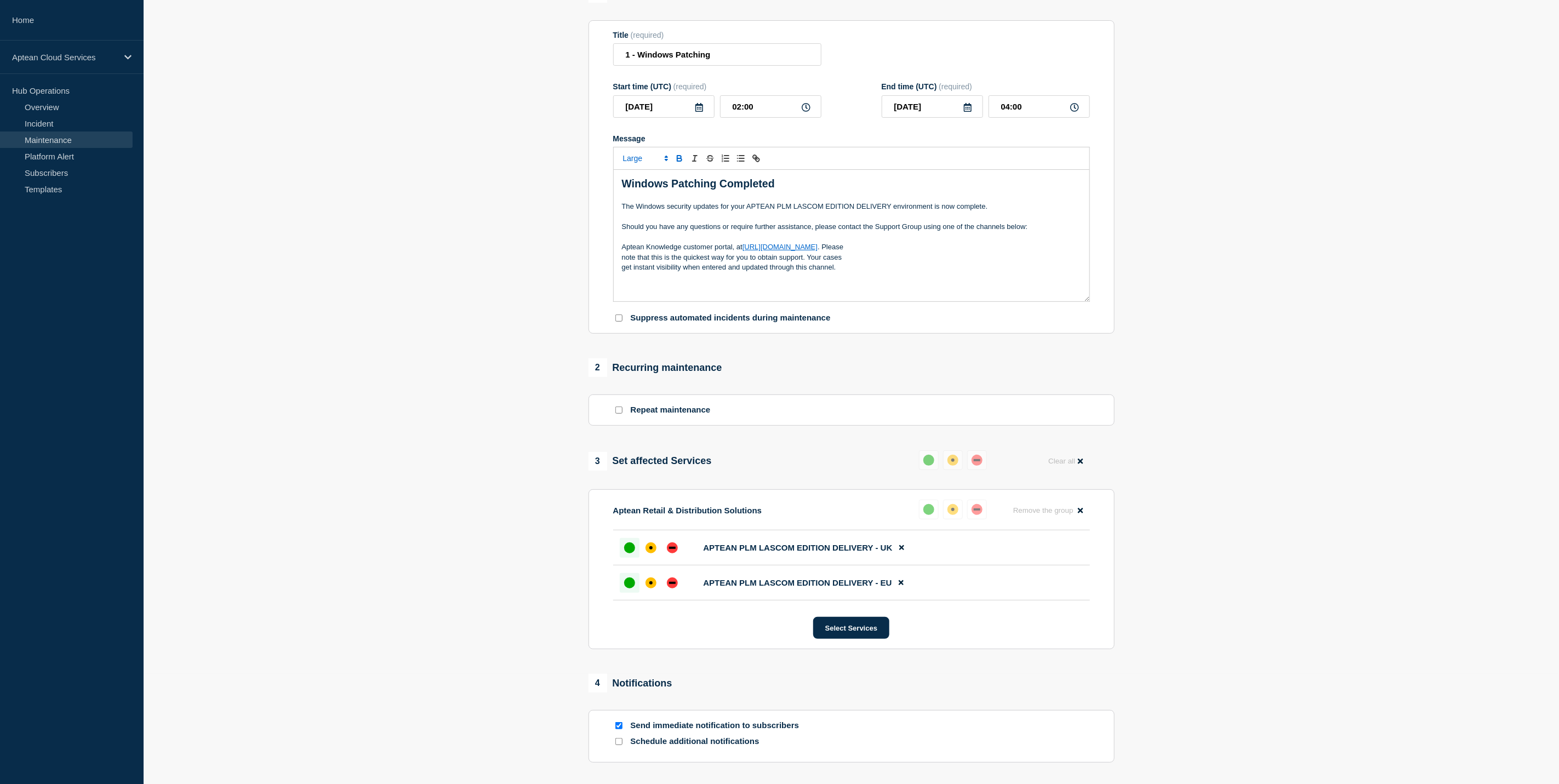
scroll to position [212, 0]
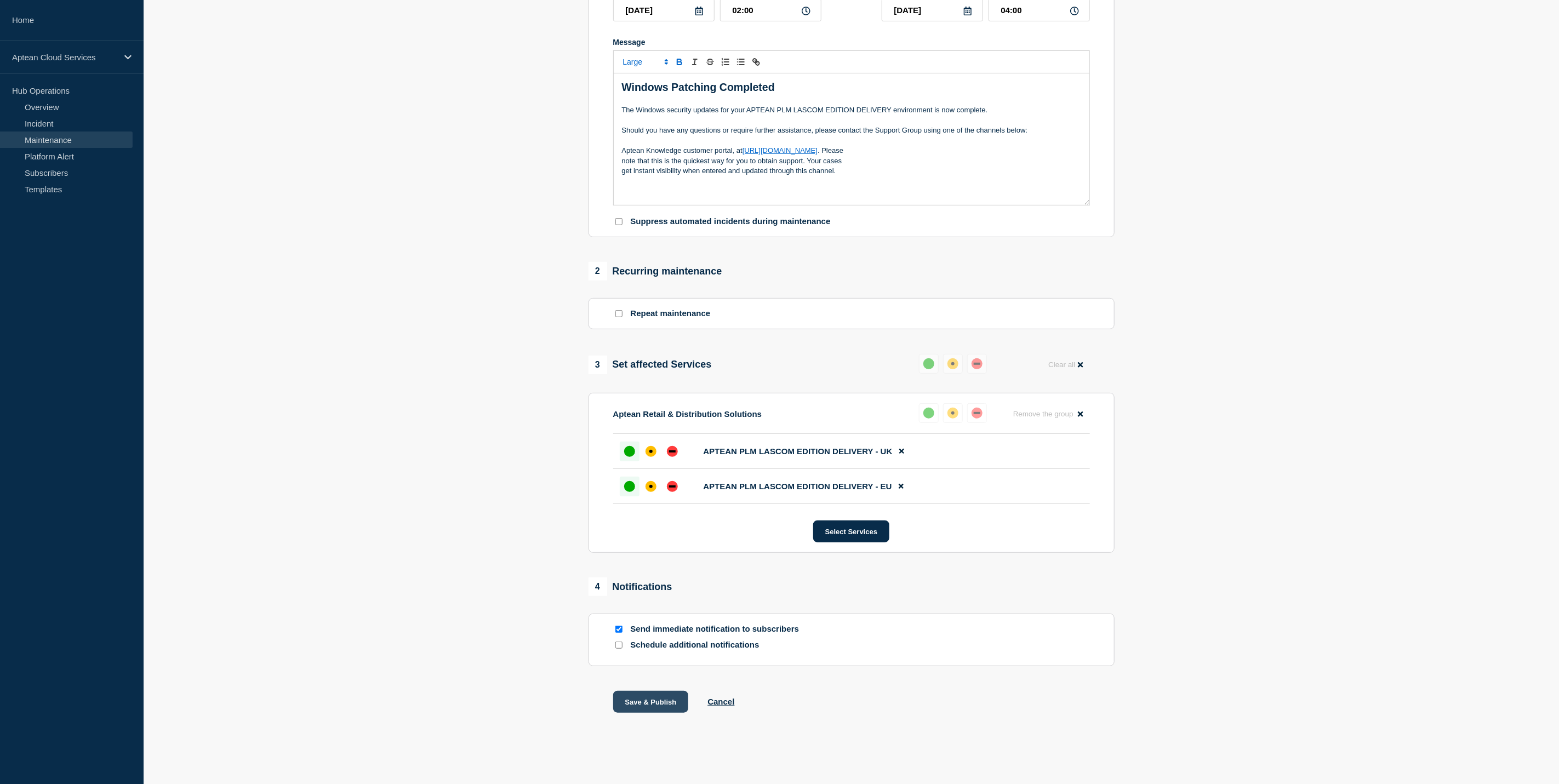
click at [657, 699] on button "Save & Publish" at bounding box center [651, 701] width 76 height 22
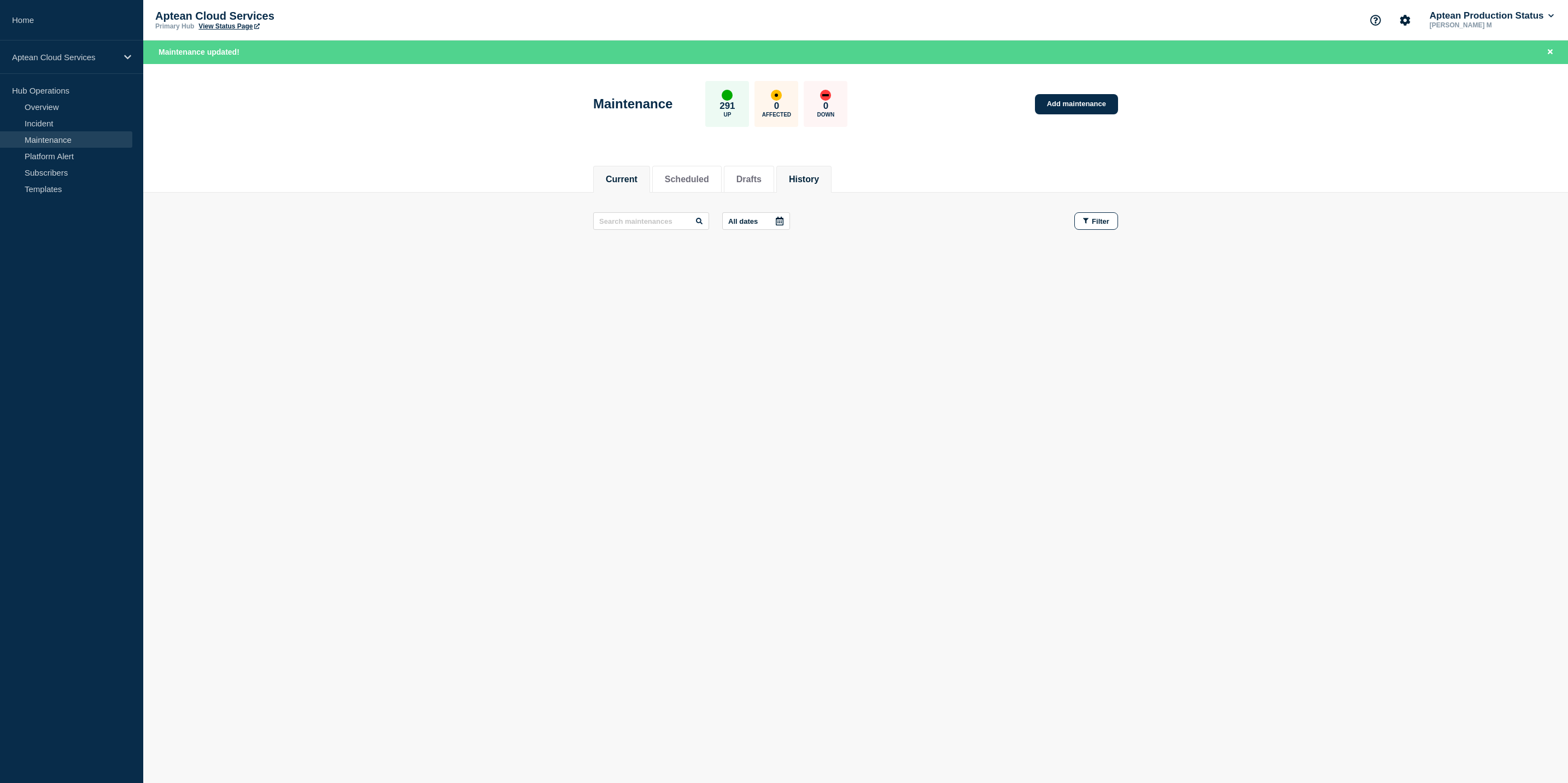
click at [814, 169] on li "History" at bounding box center [804, 179] width 55 height 27
